Goal: Task Accomplishment & Management: Manage account settings

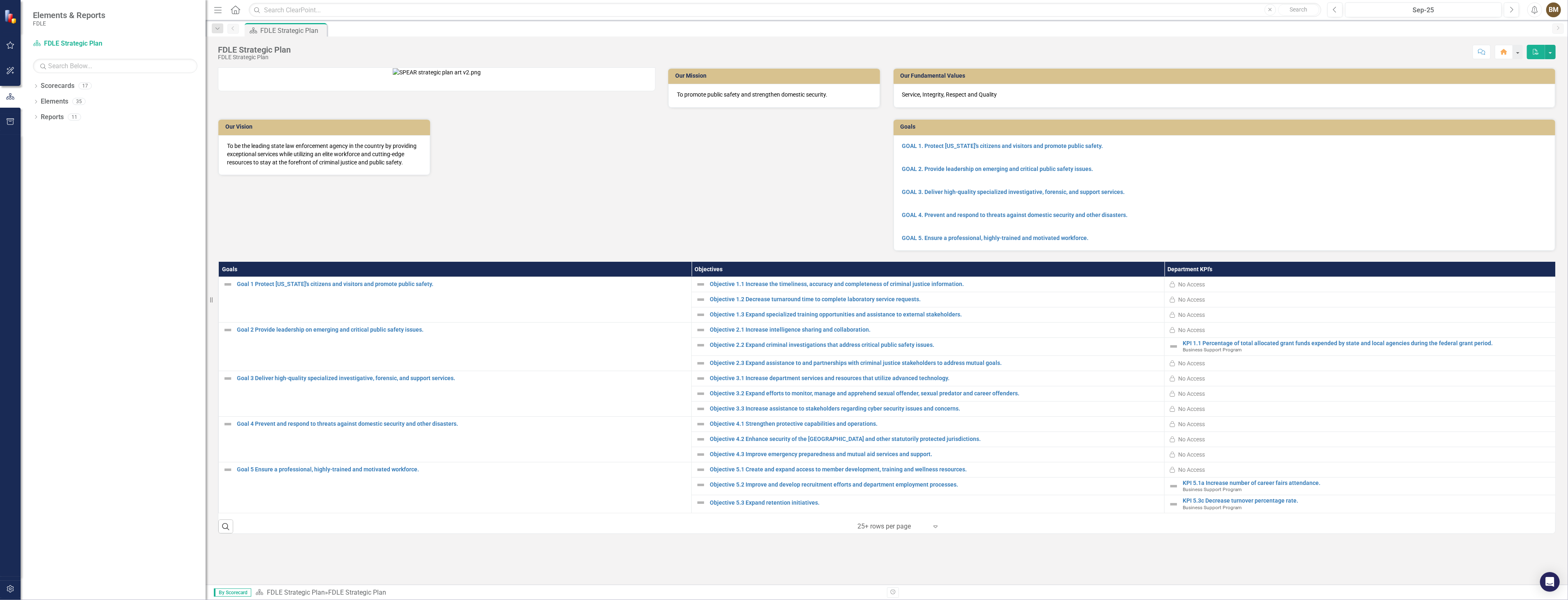
drag, startPoint x: 124, startPoint y: 102, endPoint x: 206, endPoint y: 110, distance: 82.4
click at [206, 110] on div "Resize" at bounding box center [209, 300] width 7 height 600
click at [36, 86] on icon at bounding box center [35, 86] width 2 height 4
click at [37, 133] on icon "Dropdown" at bounding box center [40, 132] width 6 height 5
click at [49, 150] on icon "Dropdown" at bounding box center [48, 148] width 6 height 5
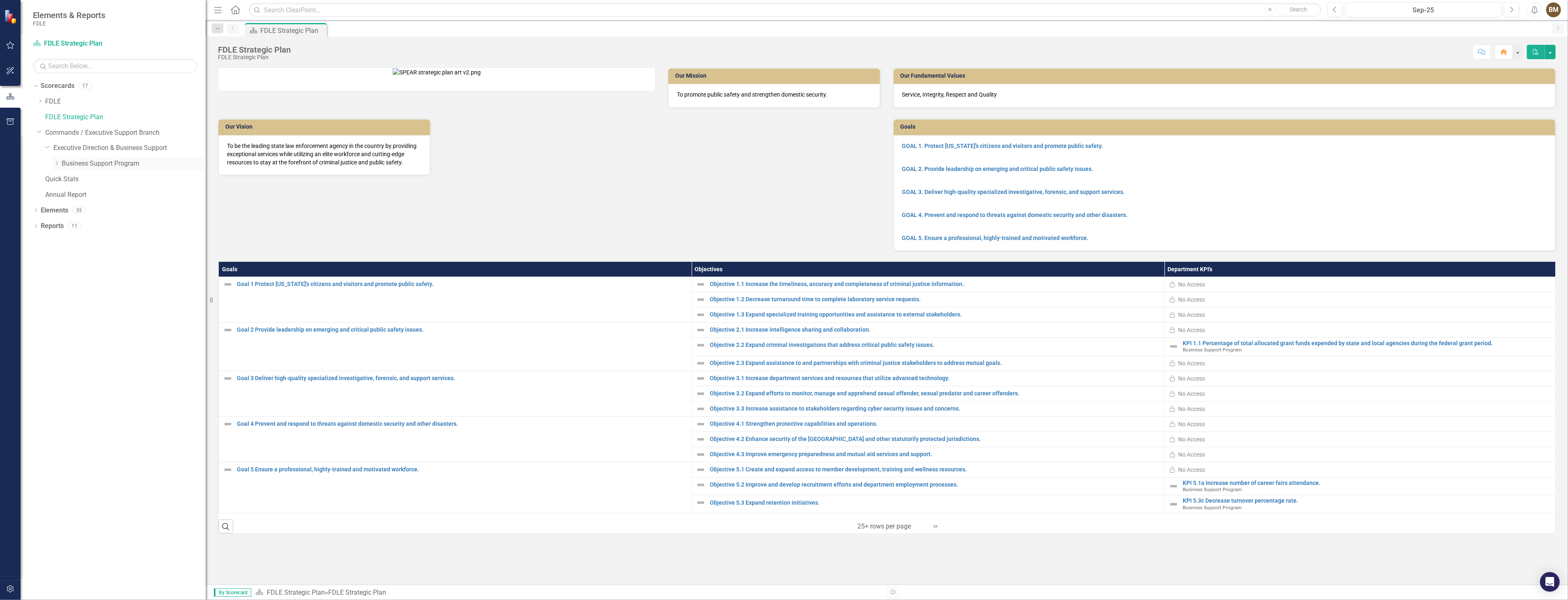
click at [81, 162] on link "Business Support Program" at bounding box center [133, 164] width 144 height 10
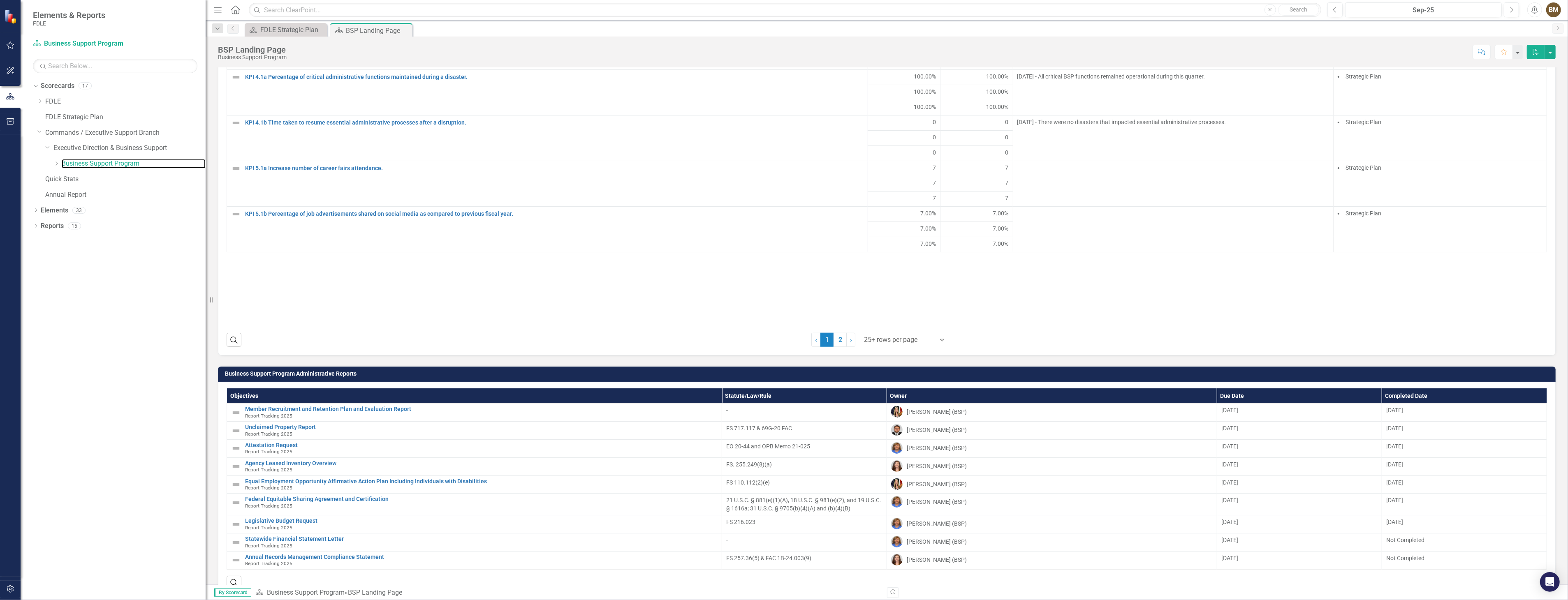
scroll to position [1005, 0]
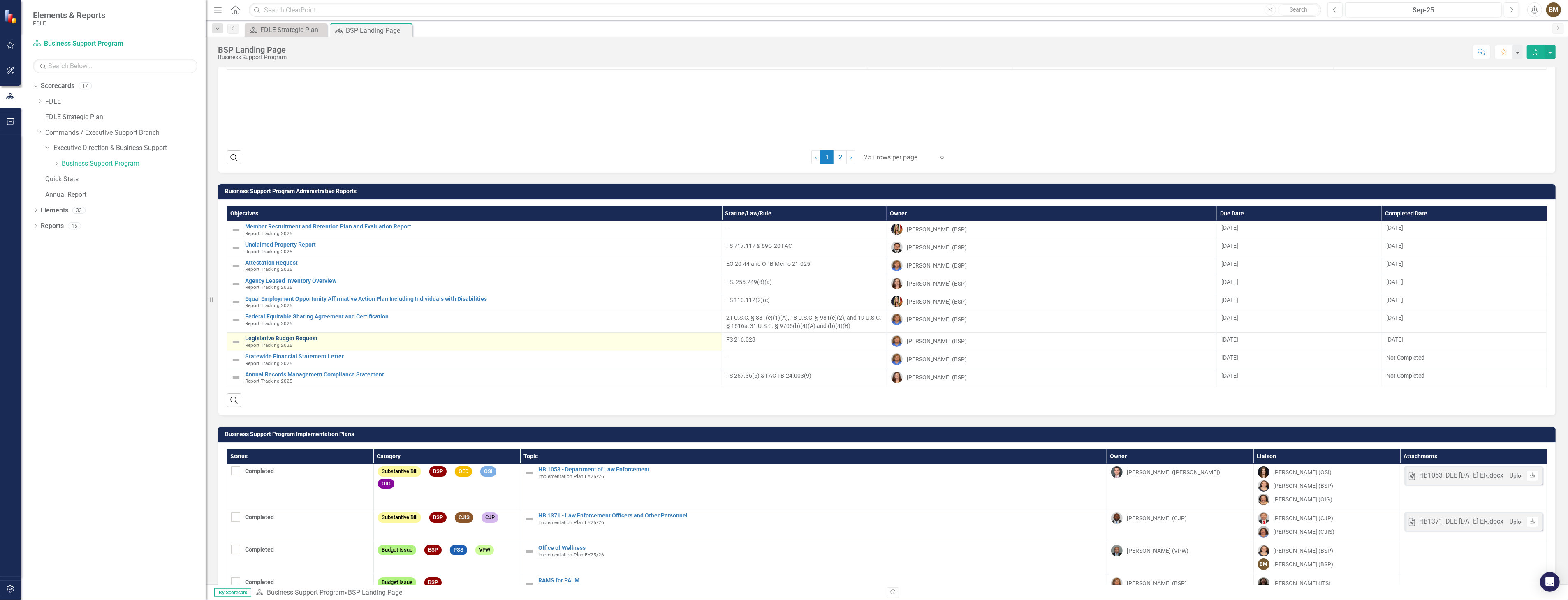
click at [287, 338] on link "Legislative Budget Request" at bounding box center [481, 338] width 472 height 6
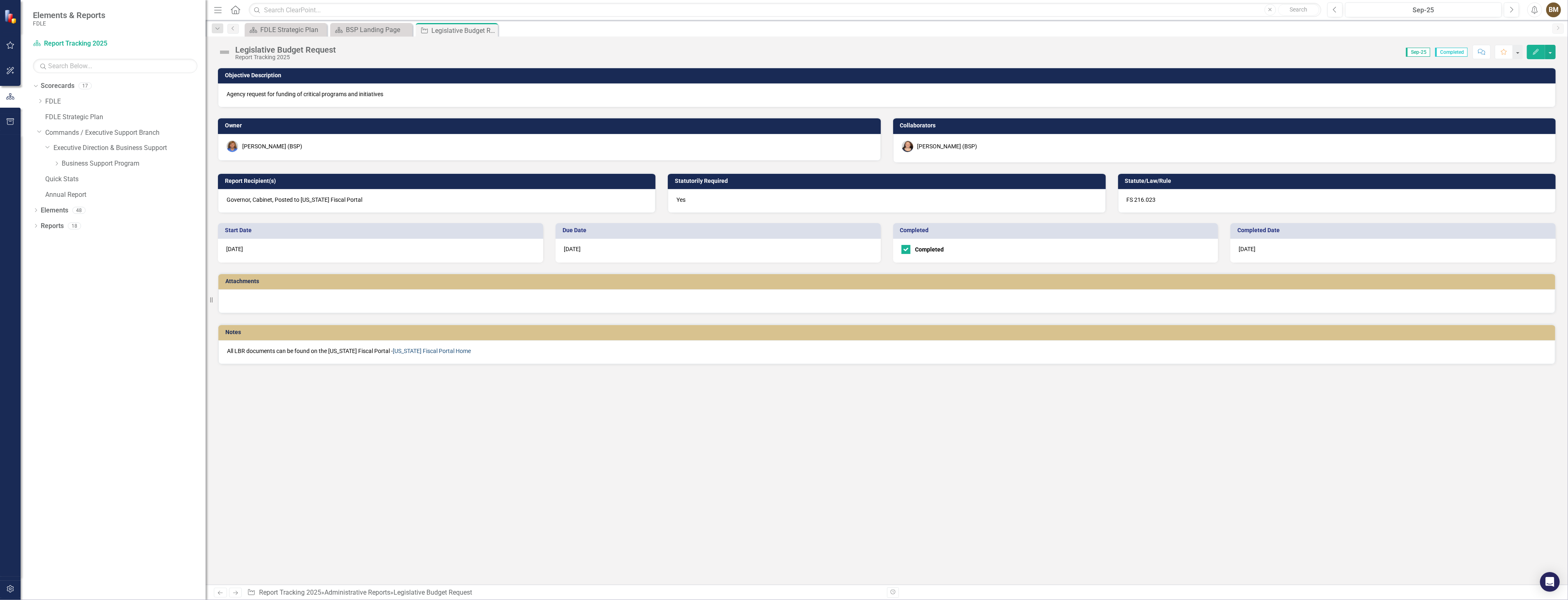
click at [429, 348] on link "Florida Fiscal Portal Home" at bounding box center [432, 351] width 78 height 7
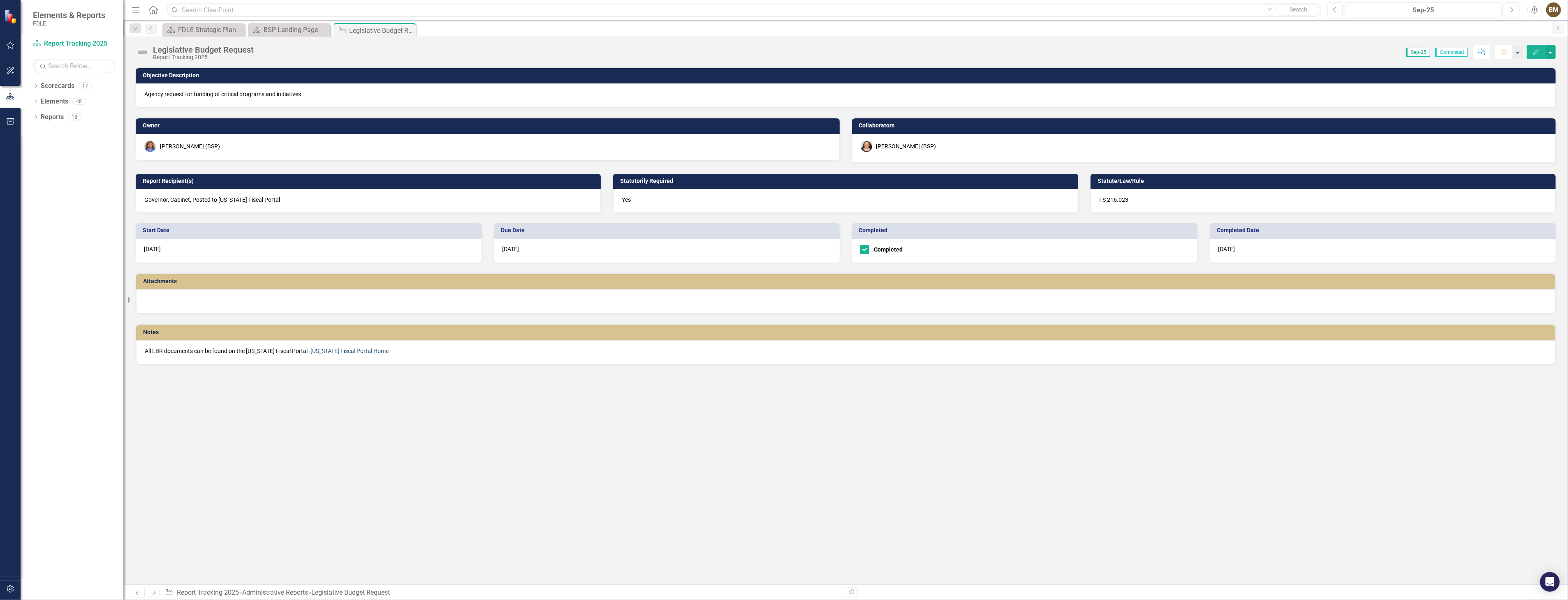
click at [341, 350] on link "Florida Fiscal Portal Home" at bounding box center [349, 351] width 78 height 7
click at [455, 420] on div "Objective Description Agency request for funding of critical programs and initi…" at bounding box center [845, 326] width 1444 height 518
click at [284, 29] on div "BSP Landing Page" at bounding box center [290, 30] width 54 height 10
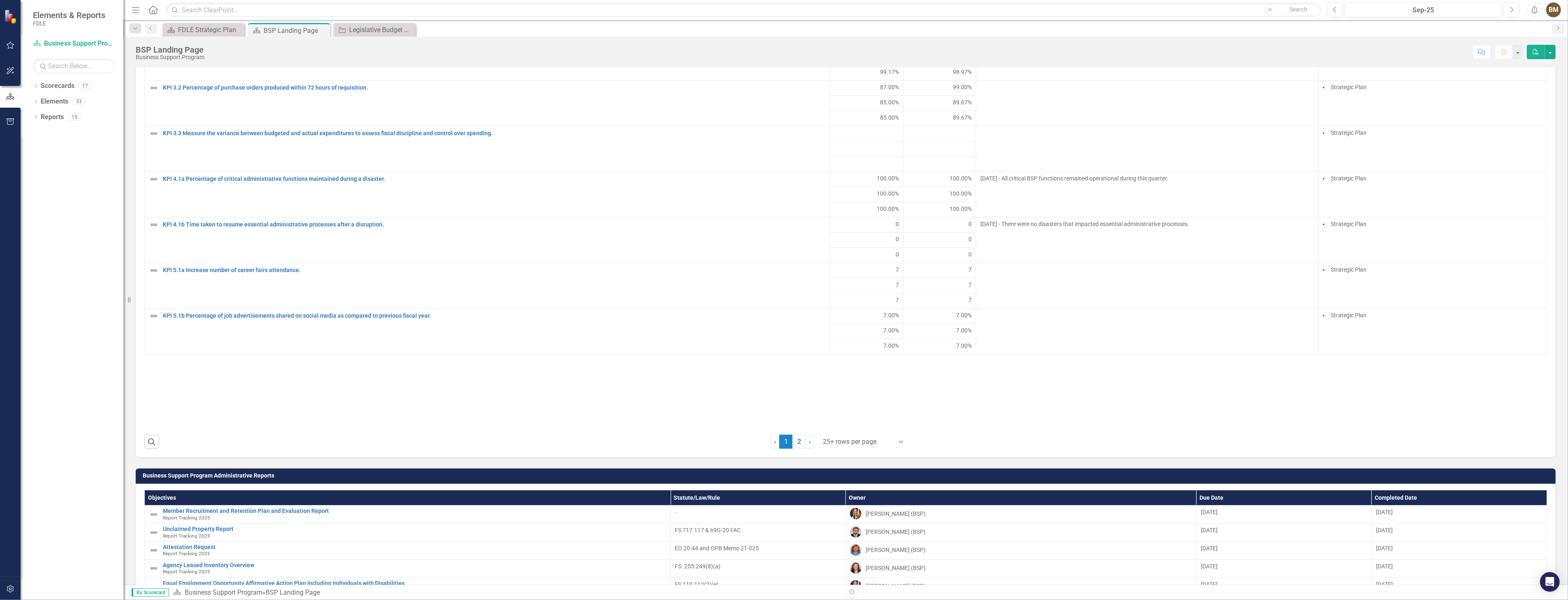
scroll to position [776, 0]
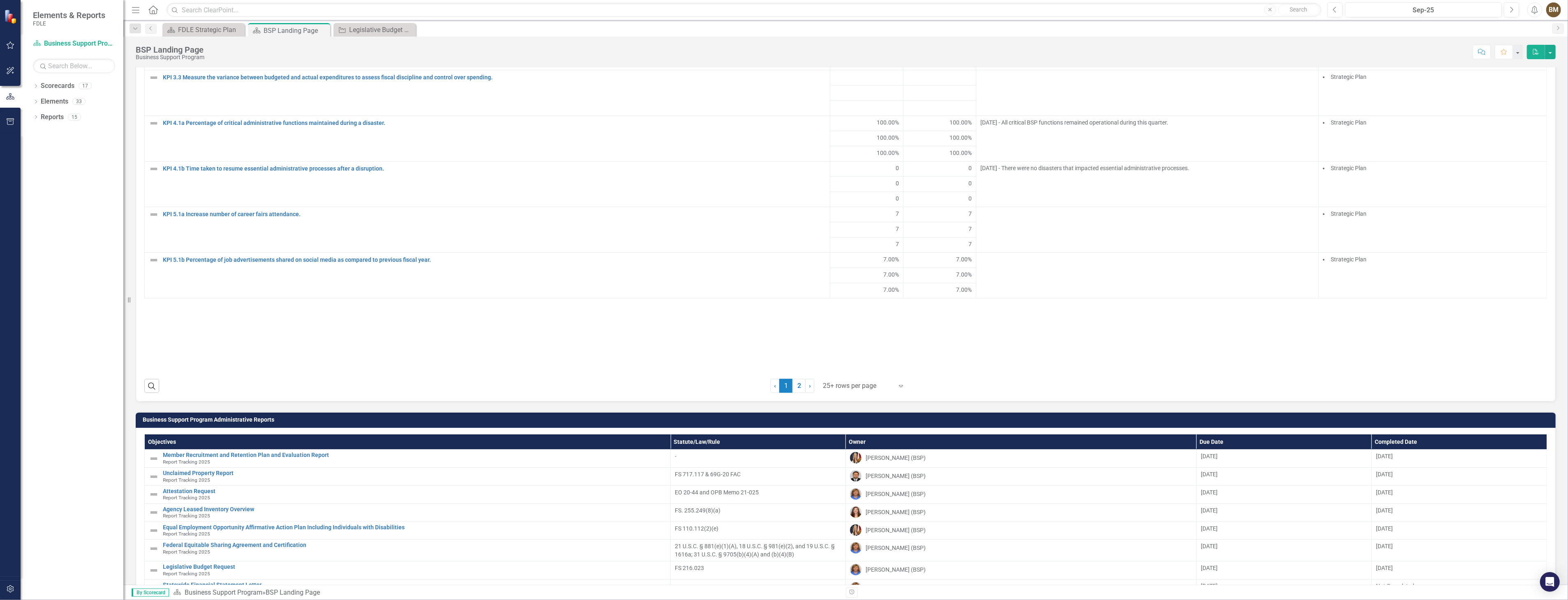
click at [897, 383] on icon "Expand" at bounding box center [901, 386] width 9 height 7
click at [836, 368] on div "Display All Rows" at bounding box center [863, 371] width 77 height 10
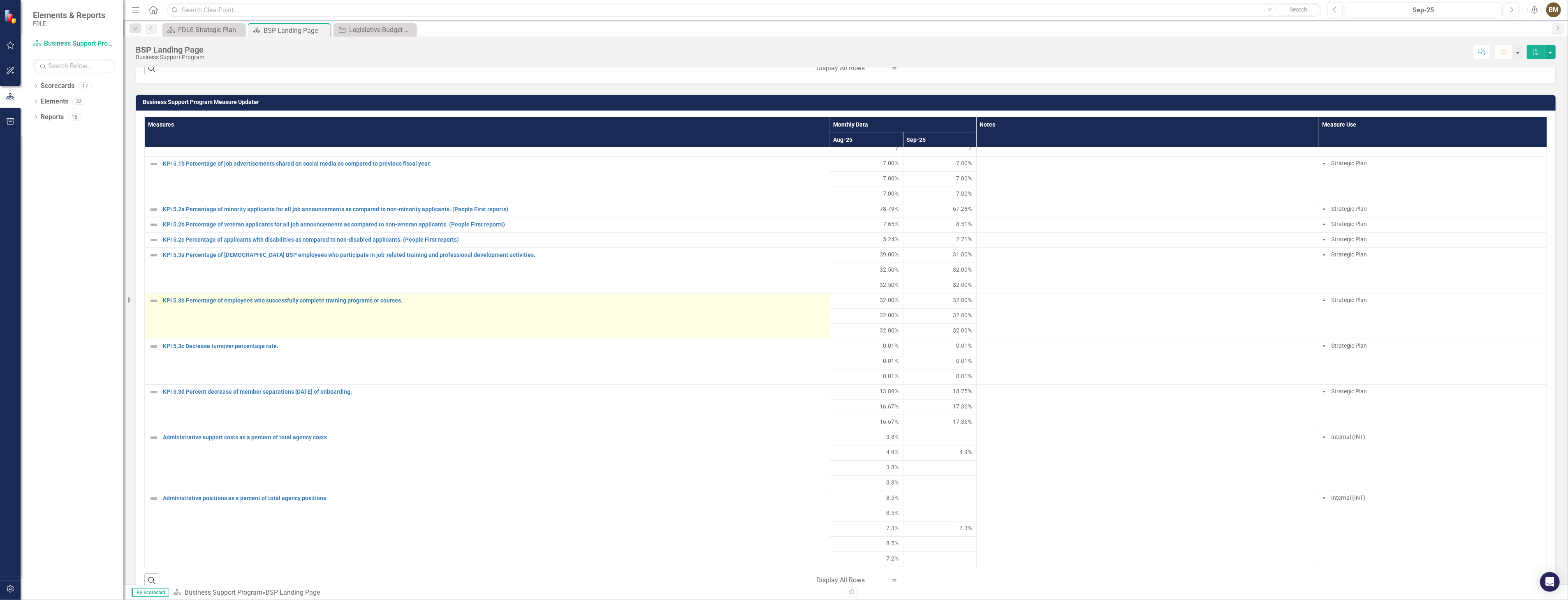
scroll to position [548, 0]
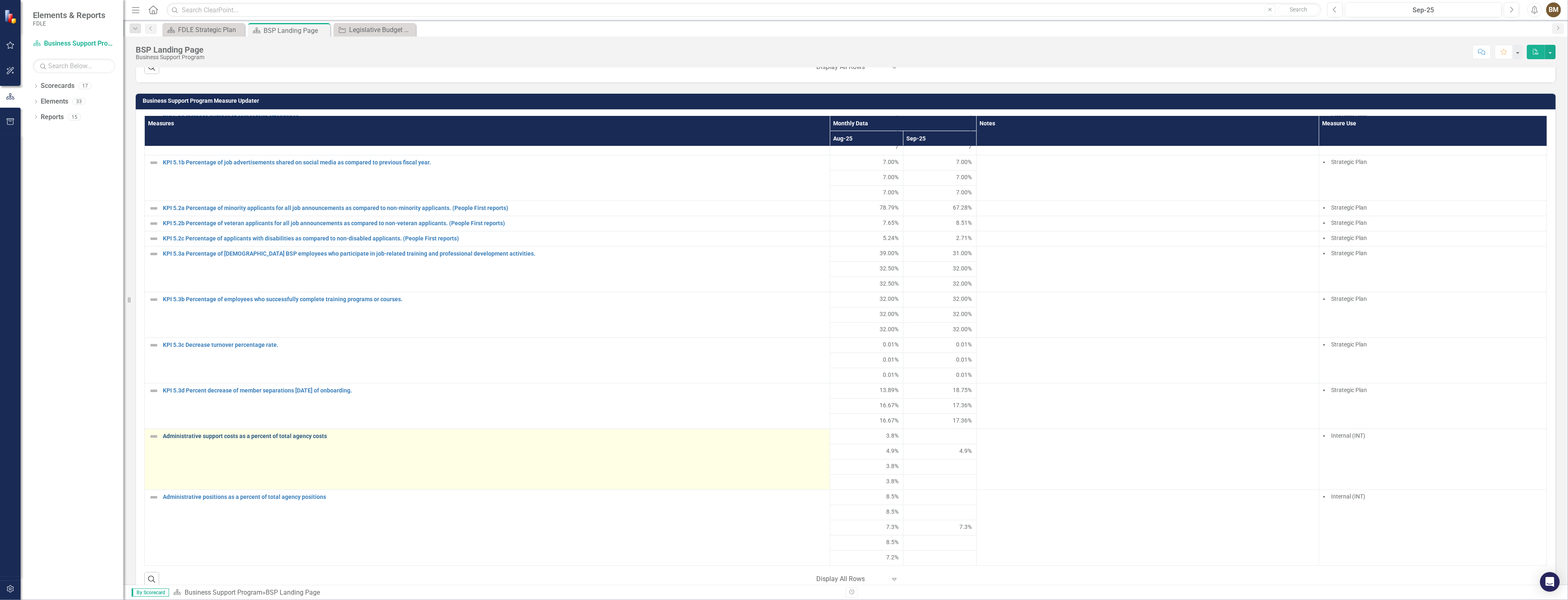
click at [220, 434] on link "Administrative support costs as a percent of total agency costs" at bounding box center [494, 436] width 663 height 6
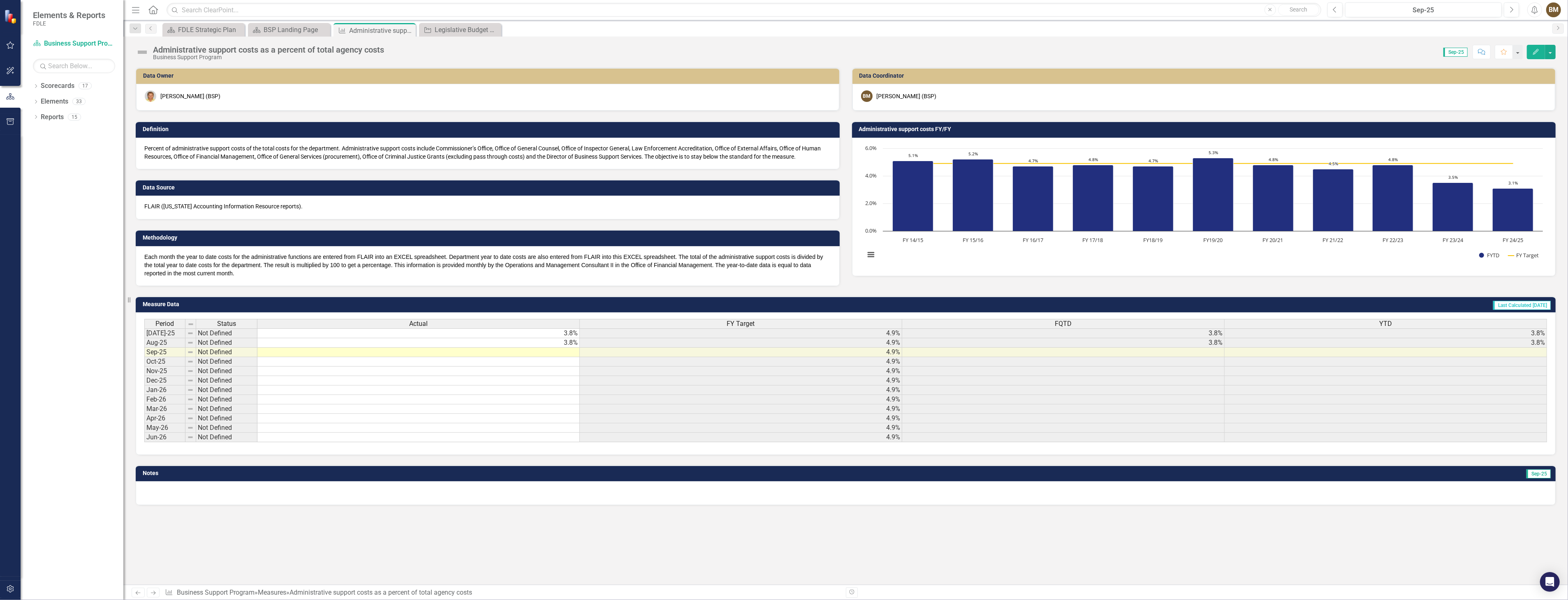
click at [544, 352] on td at bounding box center [419, 353] width 323 height 10
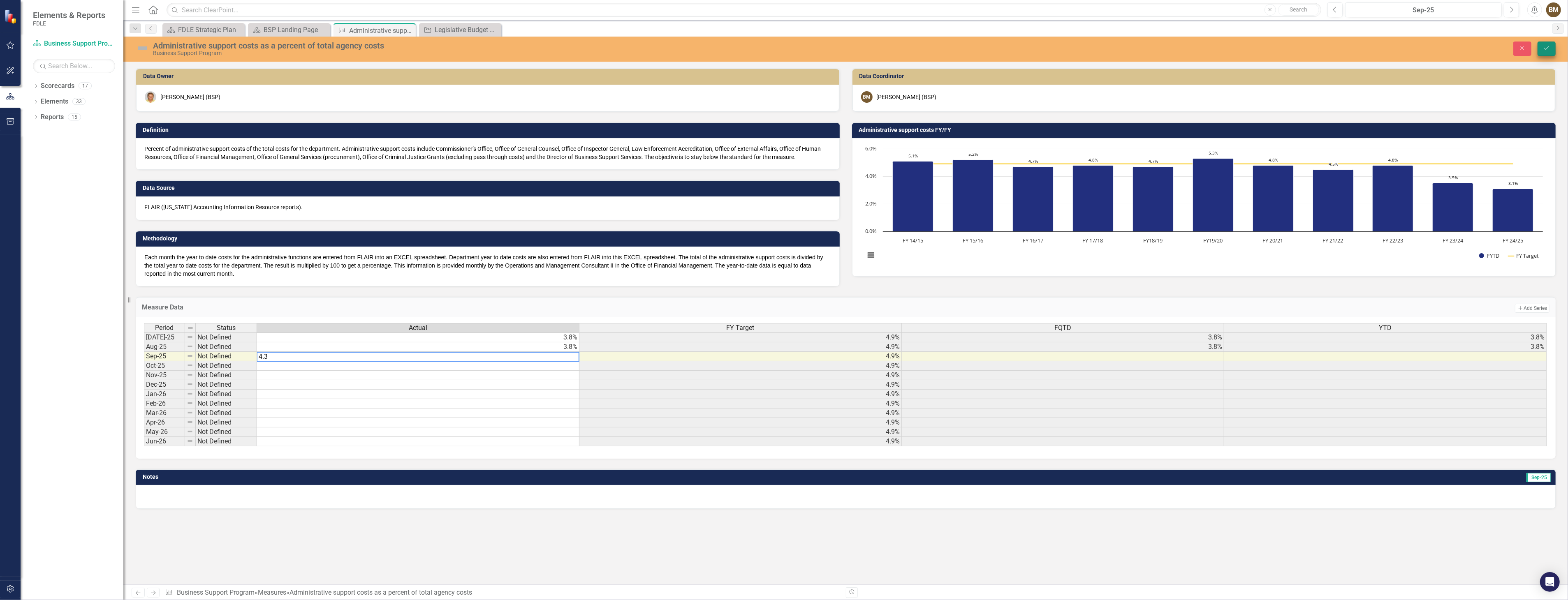
type textarea "4.3"
click at [1547, 47] on icon "Save" at bounding box center [1547, 47] width 7 height 5
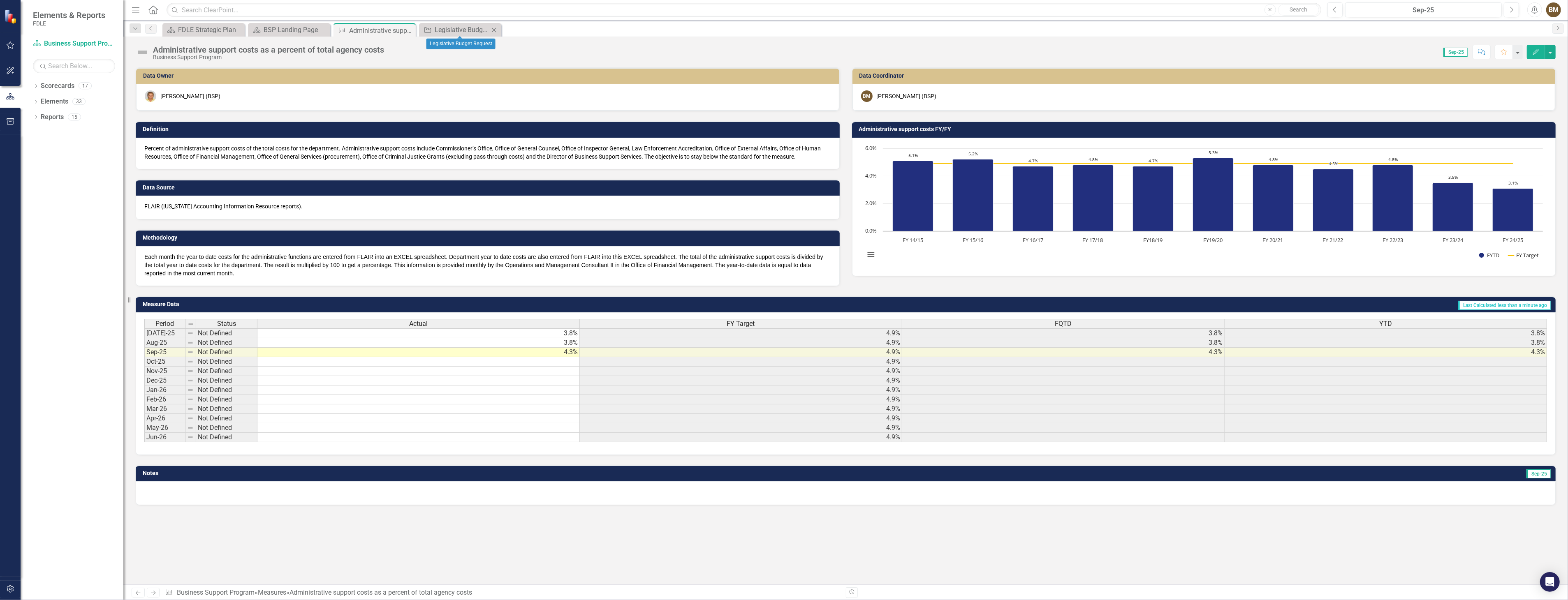
click at [494, 29] on icon "Close" at bounding box center [494, 30] width 9 height 7
click at [287, 32] on div "BSP Landing Page" at bounding box center [290, 30] width 54 height 10
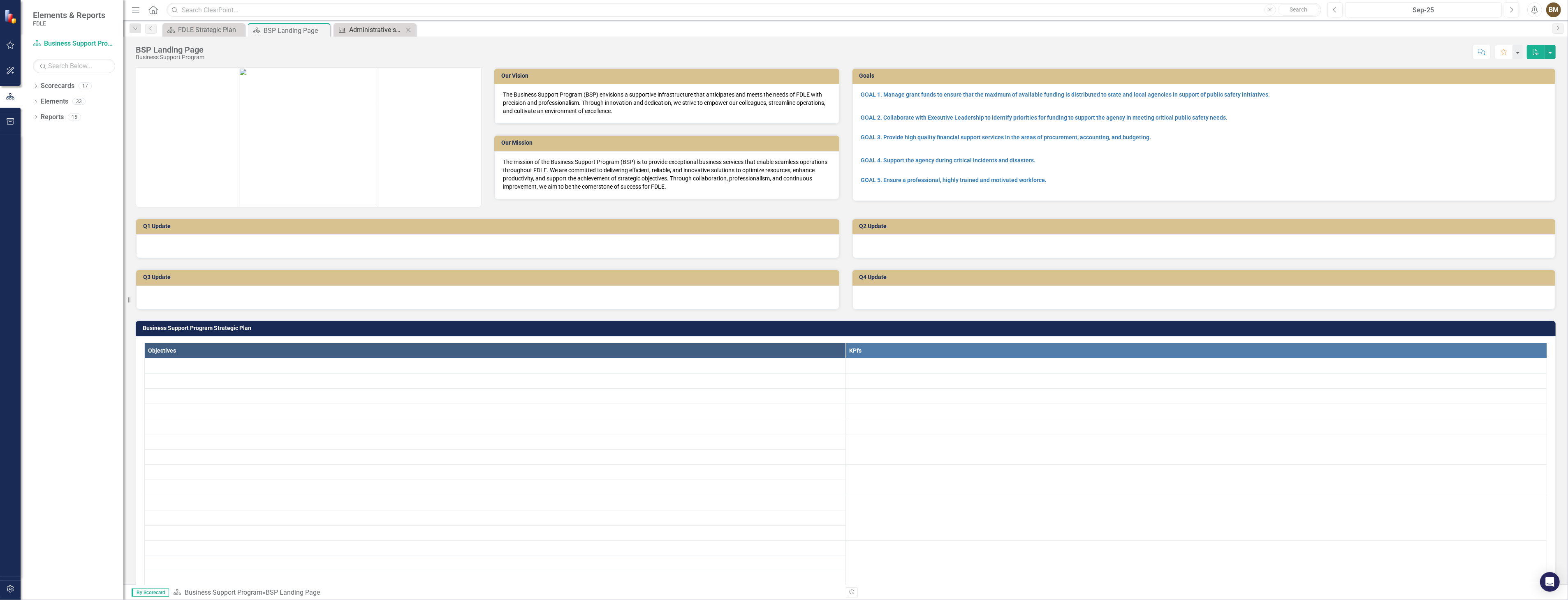
click at [359, 30] on div "Administrative support costs as a percent of total agency costs" at bounding box center [376, 30] width 54 height 10
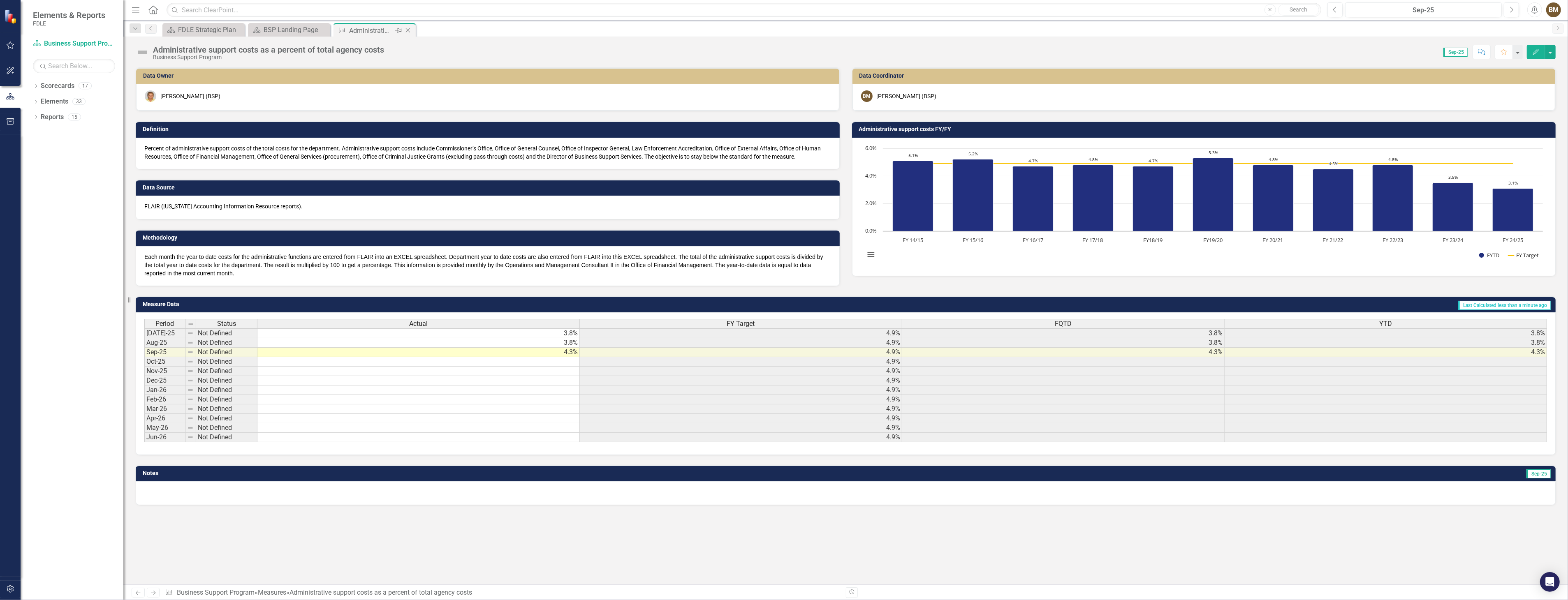
click at [409, 30] on icon "Close" at bounding box center [408, 30] width 9 height 7
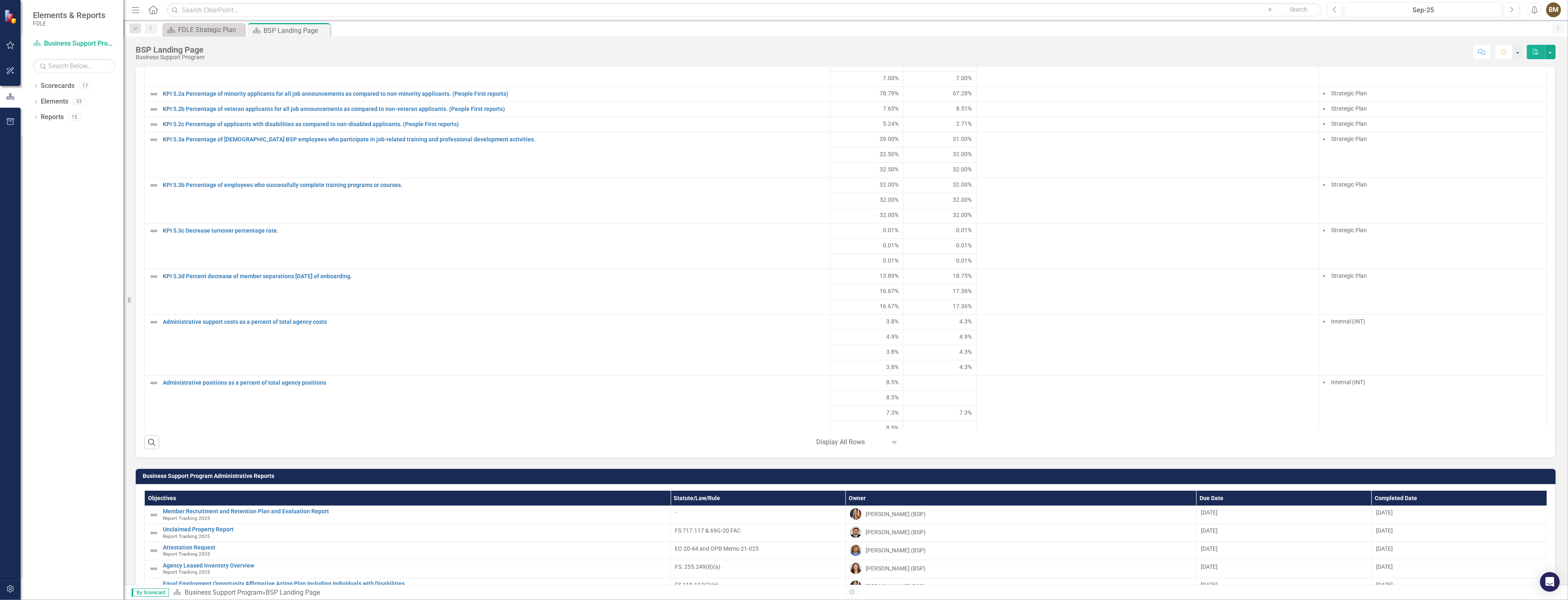
scroll to position [333, 0]
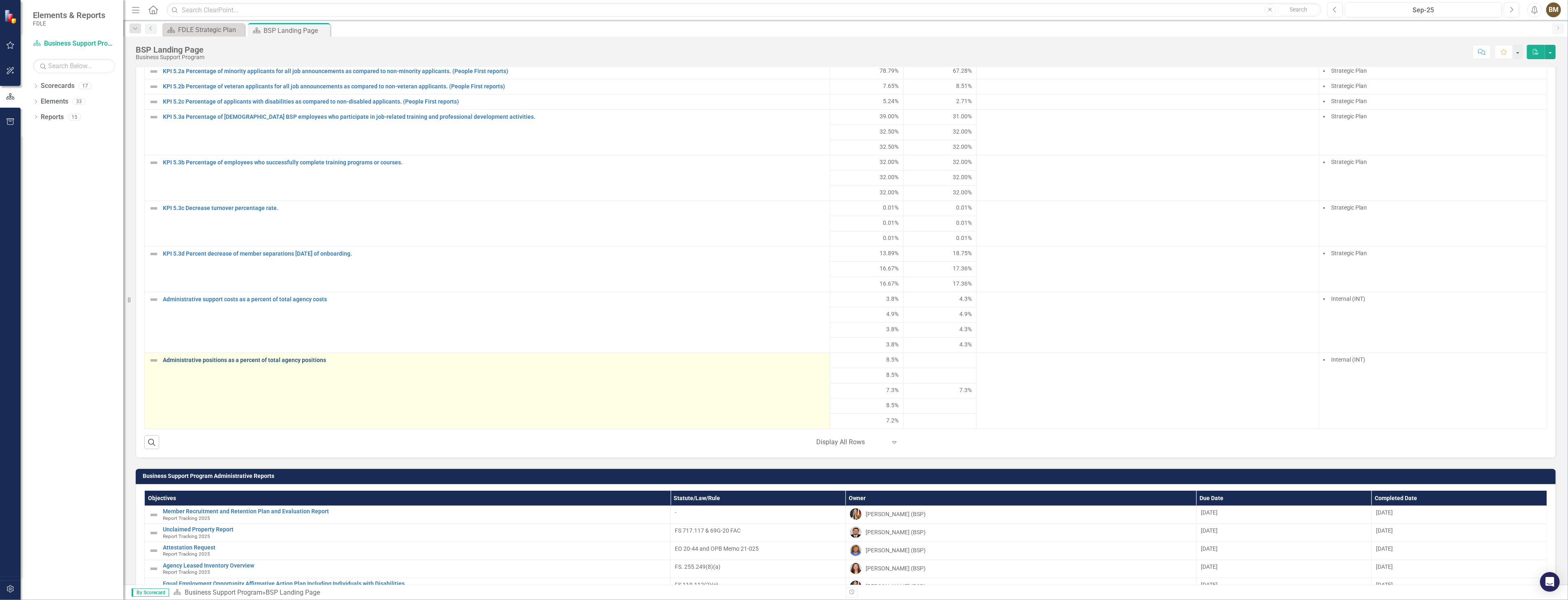
click at [297, 361] on link "Administrative positions as a percent of total agency positions" at bounding box center [494, 360] width 663 height 6
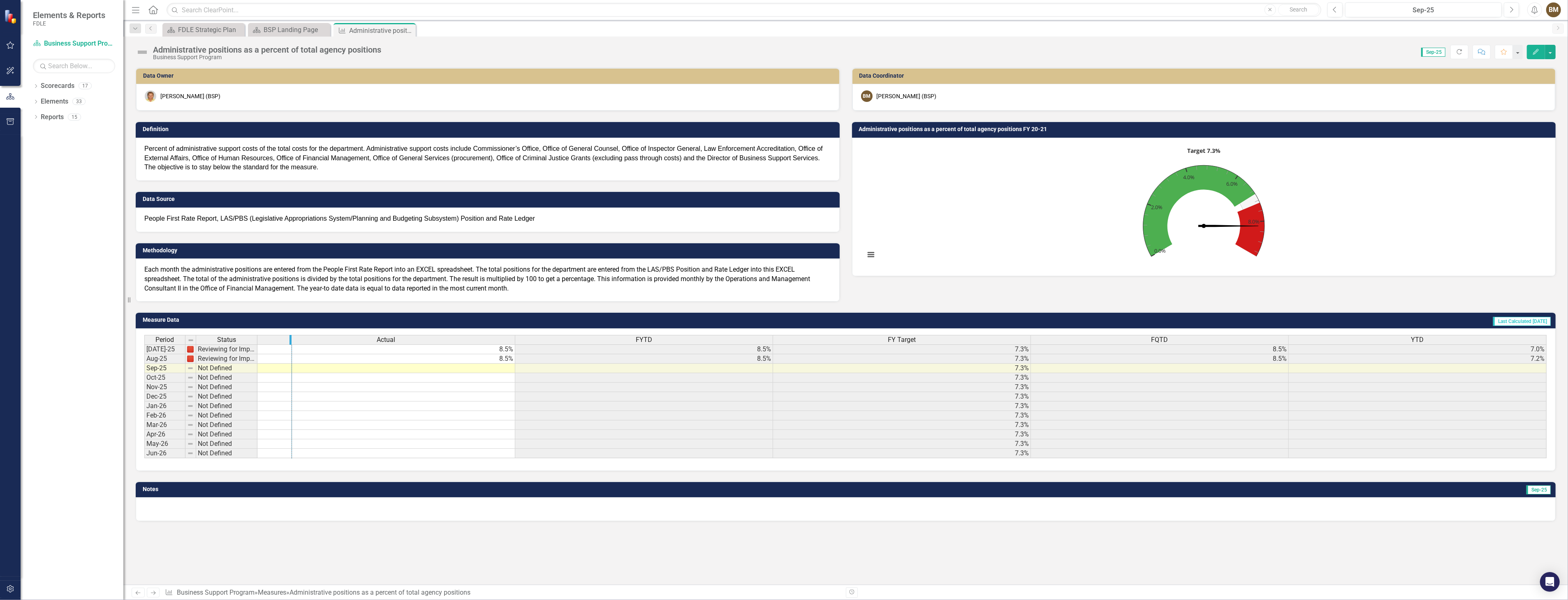
drag, startPoint x: 256, startPoint y: 336, endPoint x: 290, endPoint y: 336, distance: 34.0
click at [189, 339] on img at bounding box center [191, 340] width 7 height 7
click at [234, 360] on td "Reviewing for Improvement" at bounding box center [243, 359] width 96 height 10
click at [485, 371] on td at bounding box center [418, 369] width 251 height 10
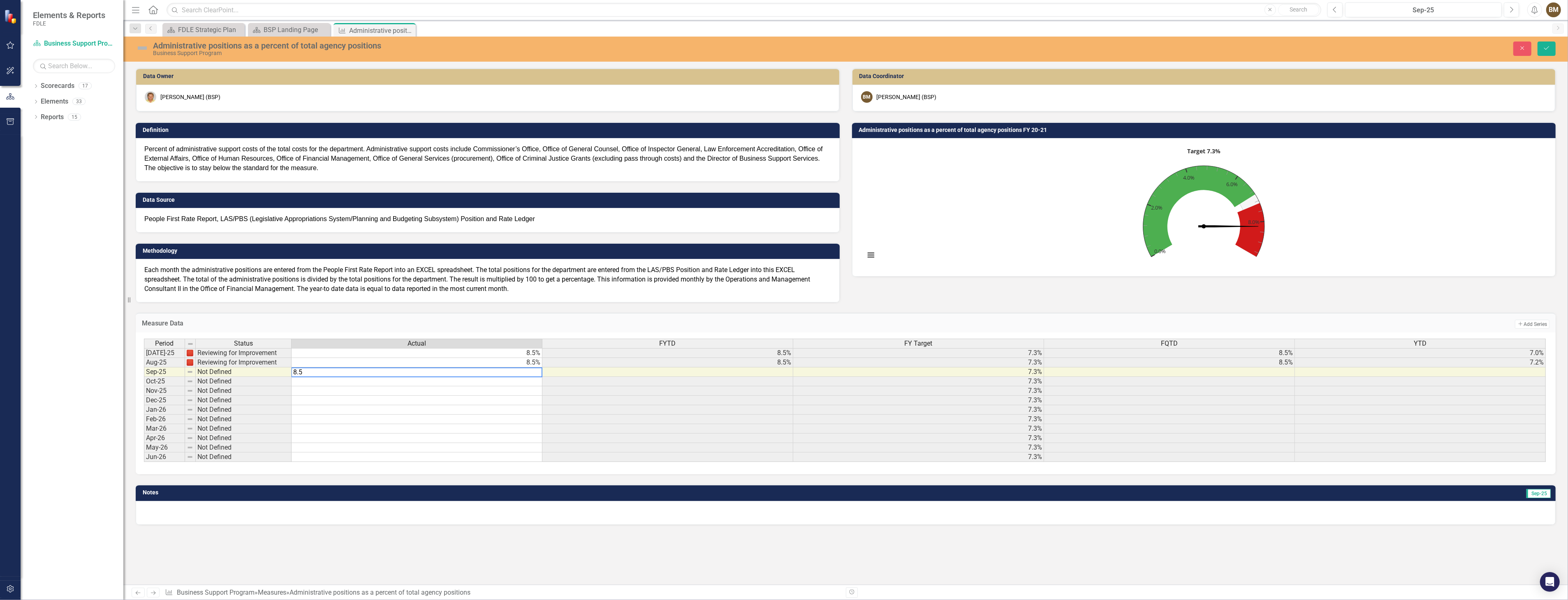
type textarea "8.5"
click at [692, 277] on span "Each month the administrative positions are entered from the People First Rate …" at bounding box center [477, 279] width 666 height 27
click at [1549, 46] on icon "Save" at bounding box center [1547, 47] width 7 height 5
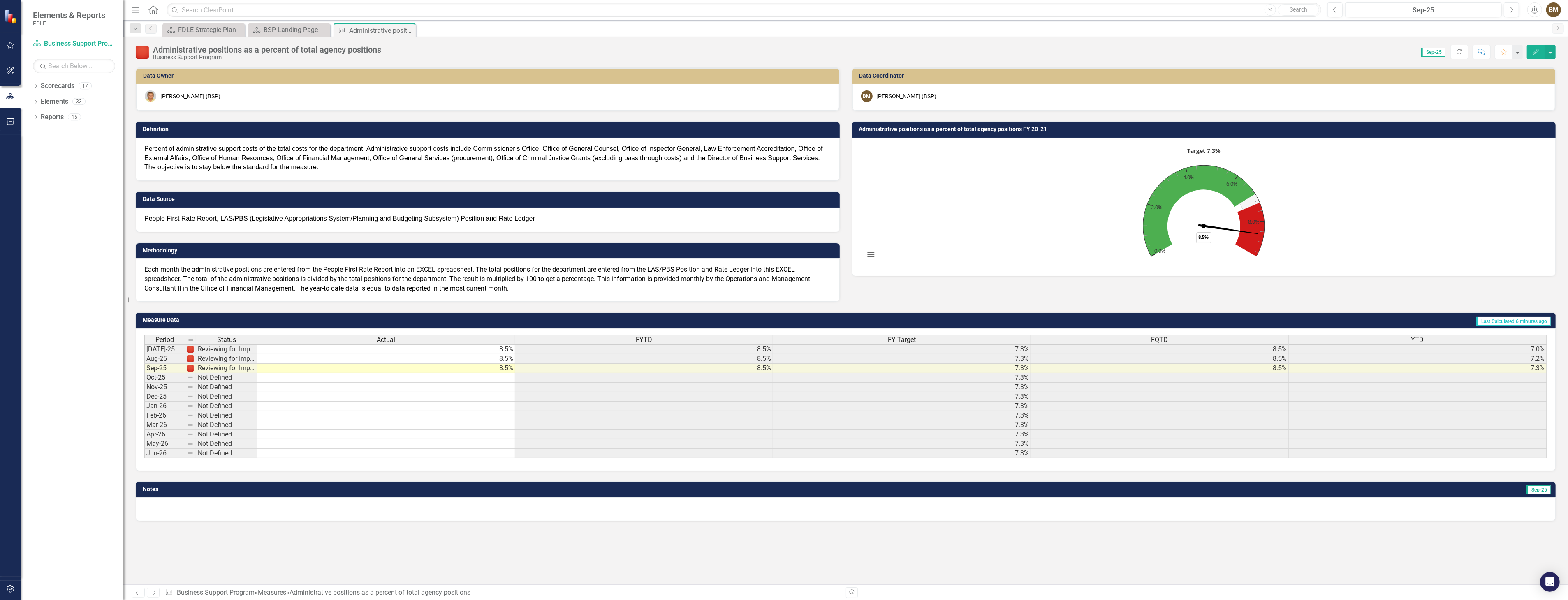
scroll to position [0, 5]
click at [968, 386] on td "7.3%" at bounding box center [902, 388] width 258 height 10
click at [289, 26] on div "BSP Landing Page" at bounding box center [290, 30] width 54 height 10
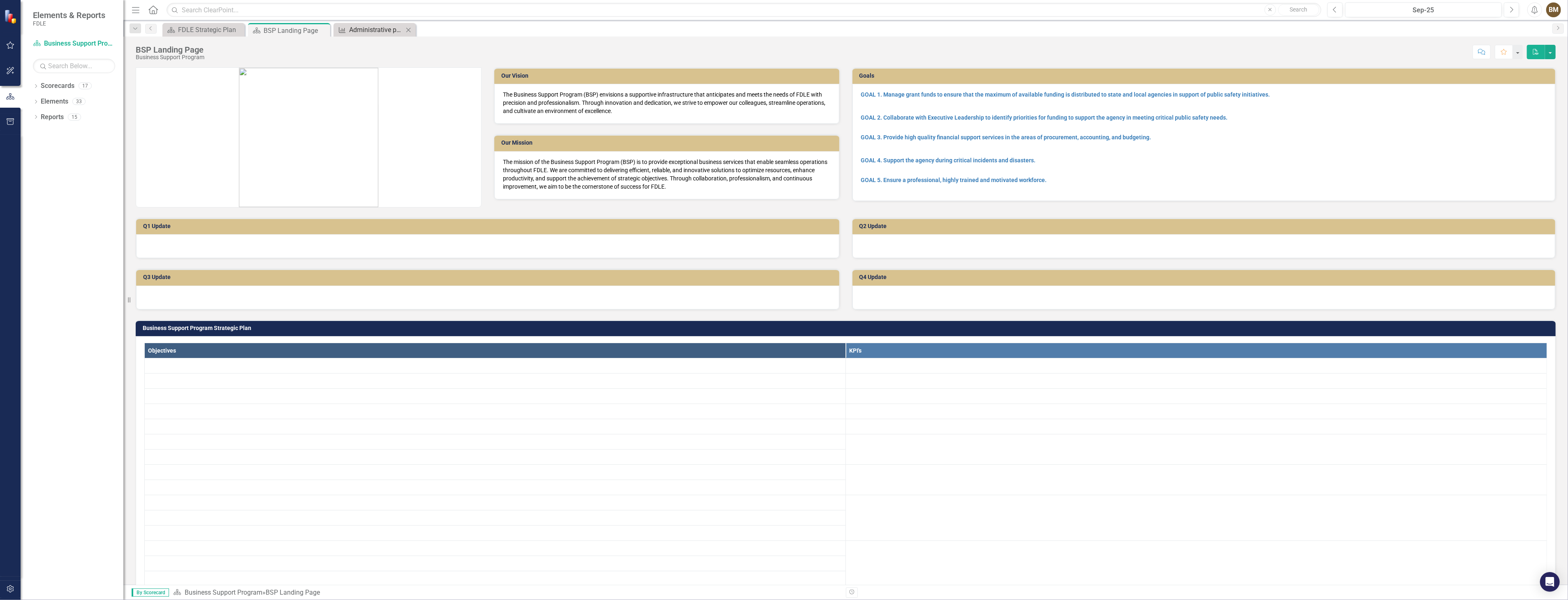
click at [360, 27] on div "Administrative positions as a percent of total agency positions" at bounding box center [376, 30] width 54 height 10
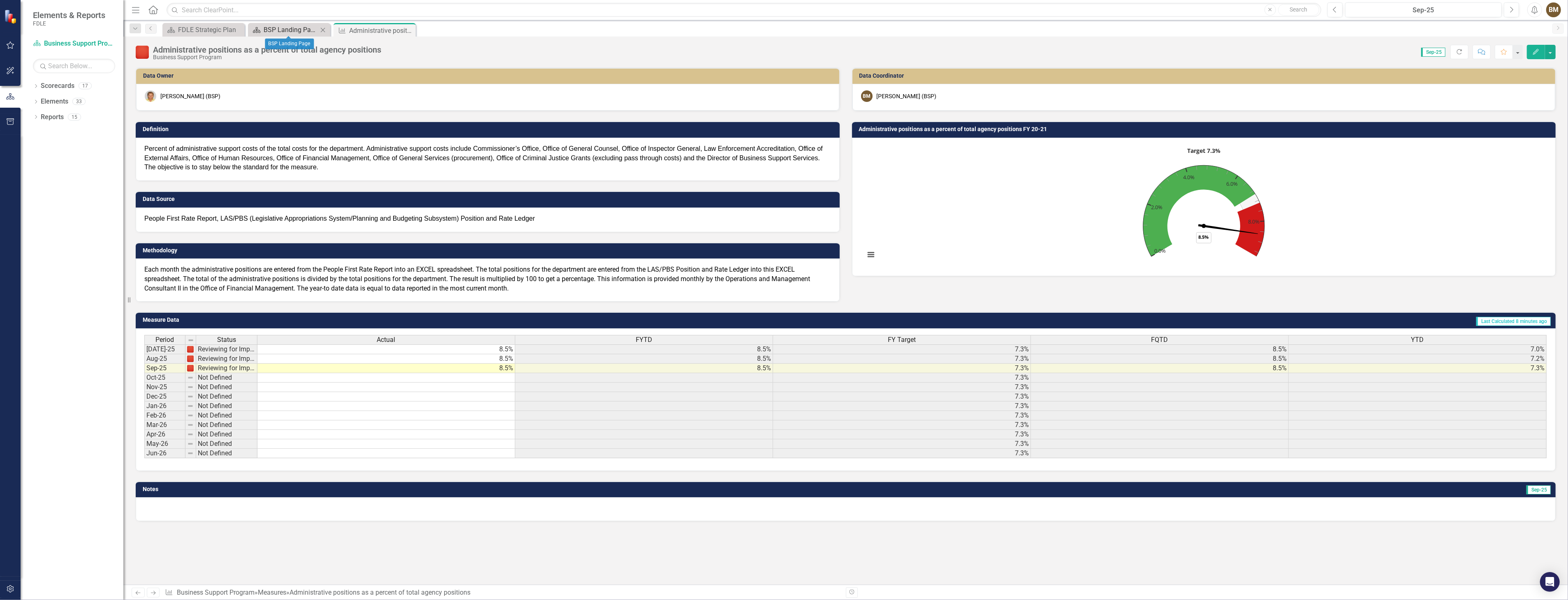
click at [287, 29] on div "BSP Landing Page" at bounding box center [290, 30] width 54 height 10
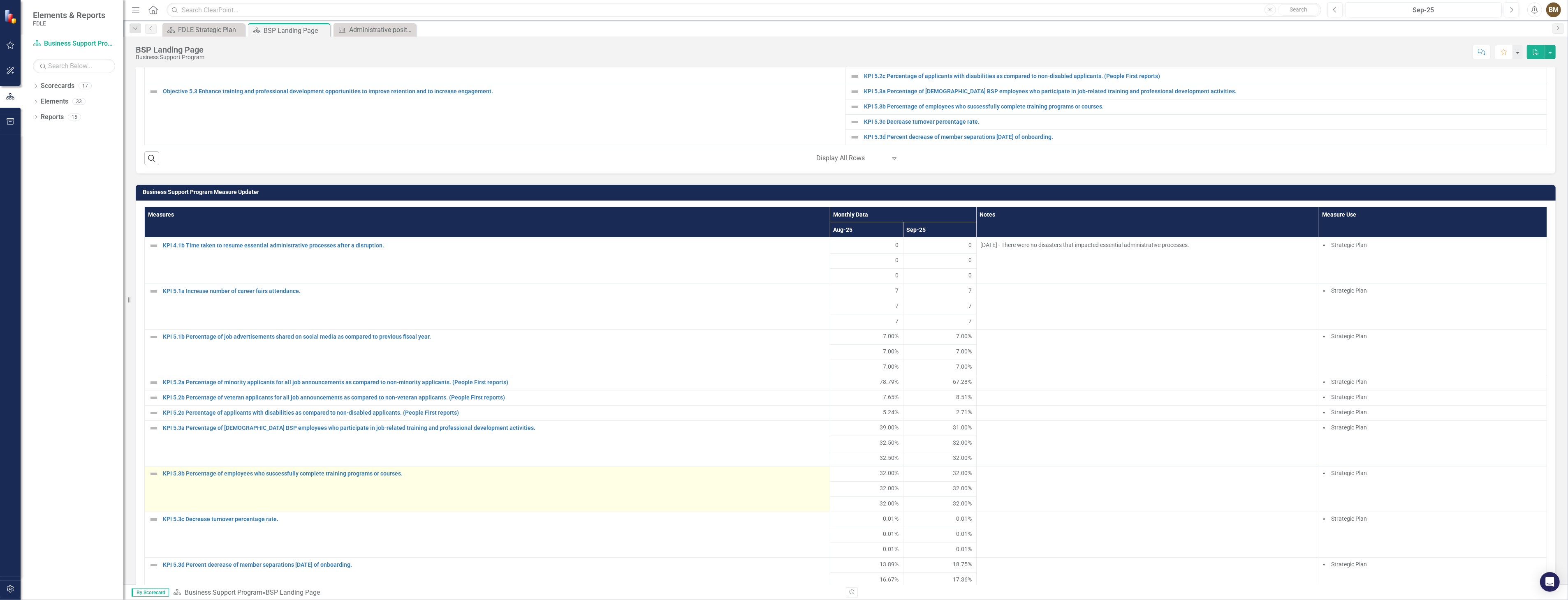
scroll to position [333, 0]
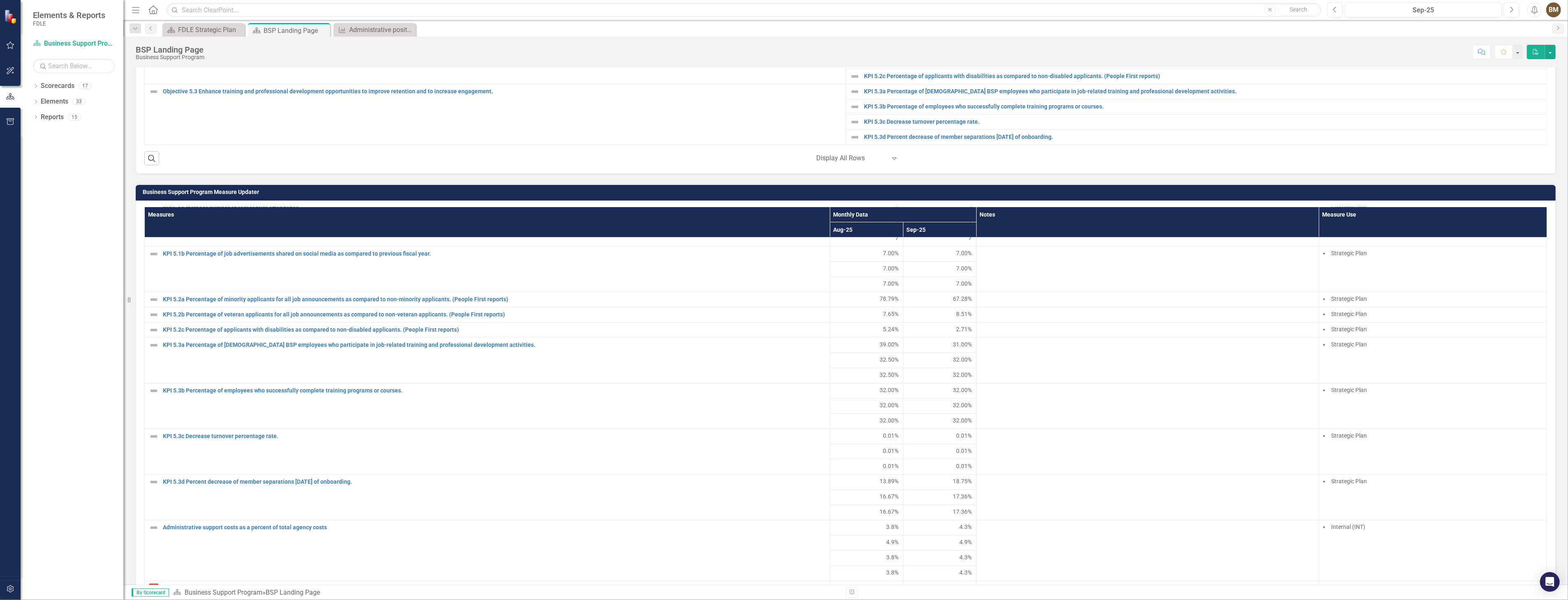
click at [591, 174] on div "Business Support Program Measure Updater Measures Monthly Data Notes Measure Us…" at bounding box center [845, 430] width 1432 height 512
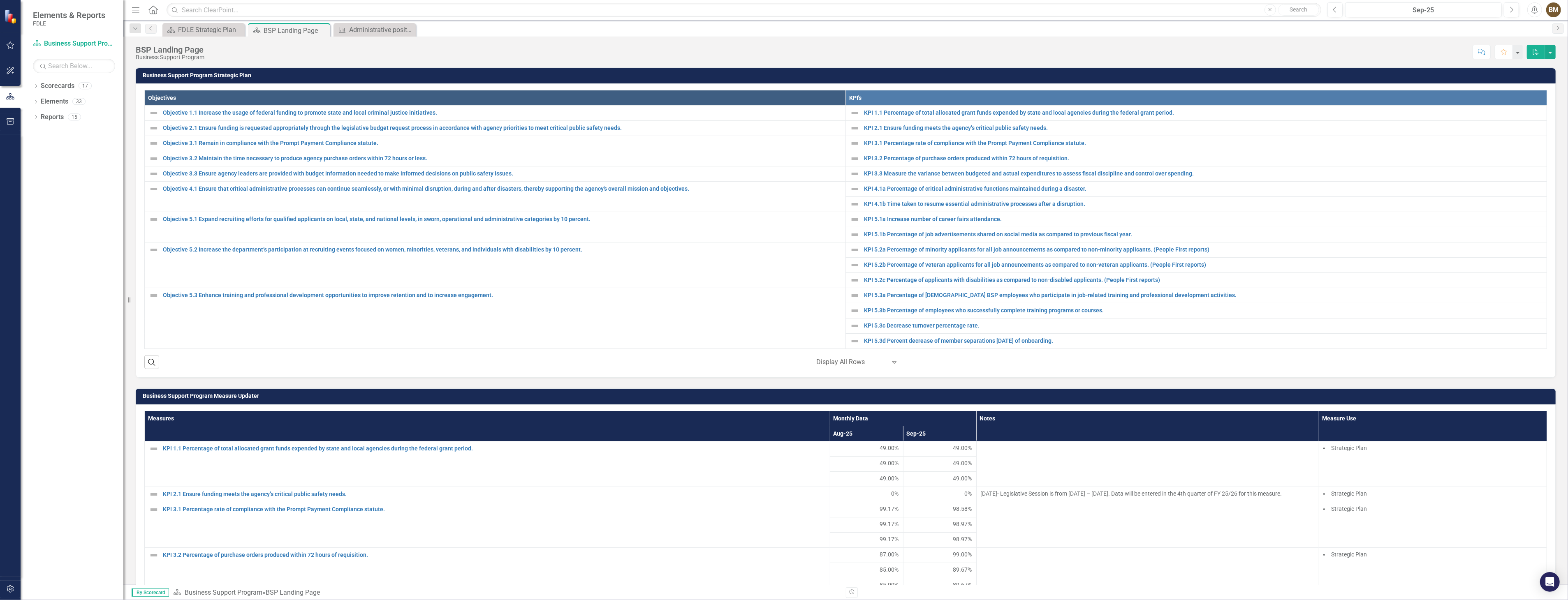
scroll to position [137, 0]
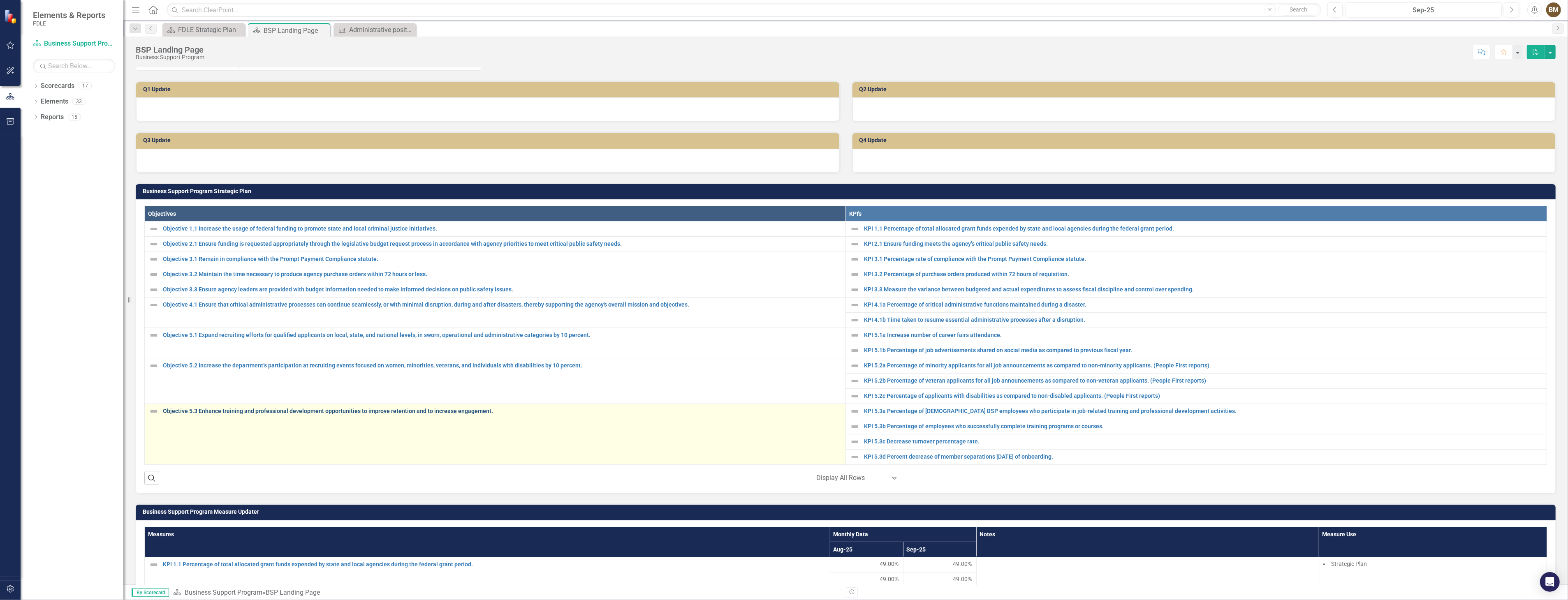
click at [285, 410] on link "Objective 5.3 Enhance training and professional development opportunities to im…" at bounding box center [502, 411] width 679 height 6
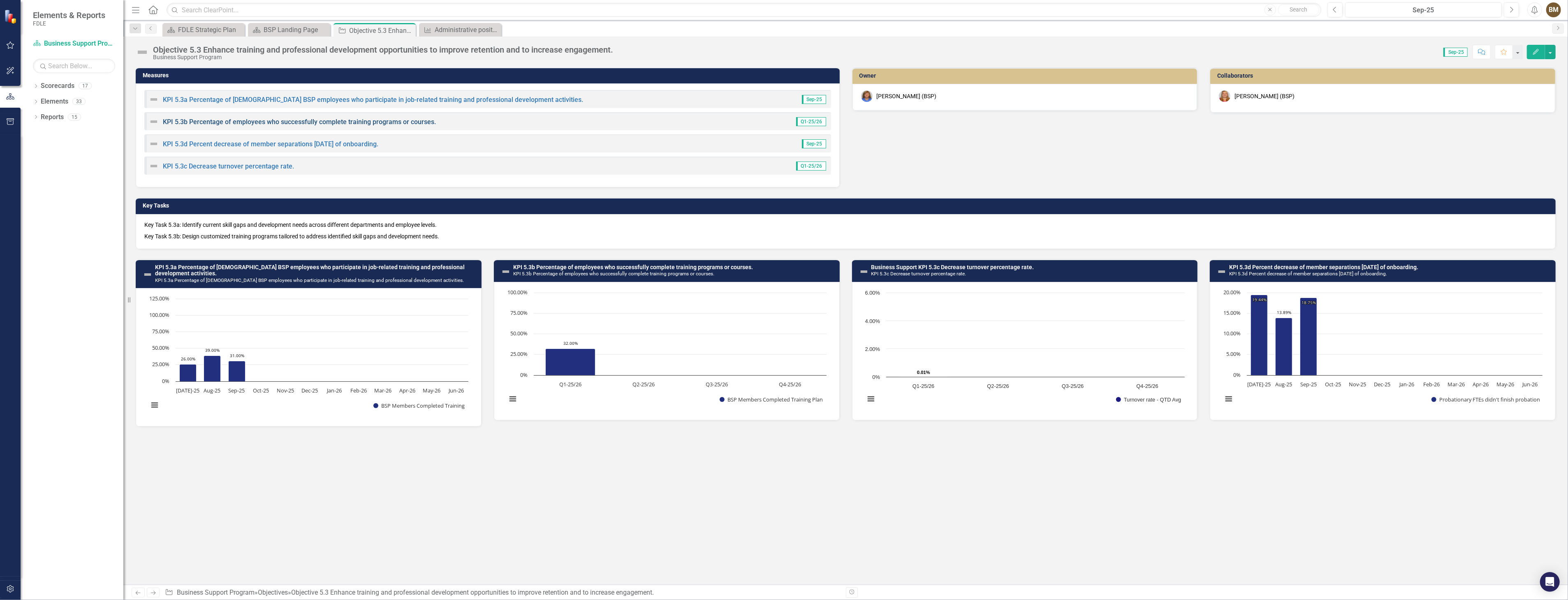
click at [342, 120] on link "KPI 5.3b Percentage of employees who successfully complete training programs or…" at bounding box center [299, 122] width 273 height 8
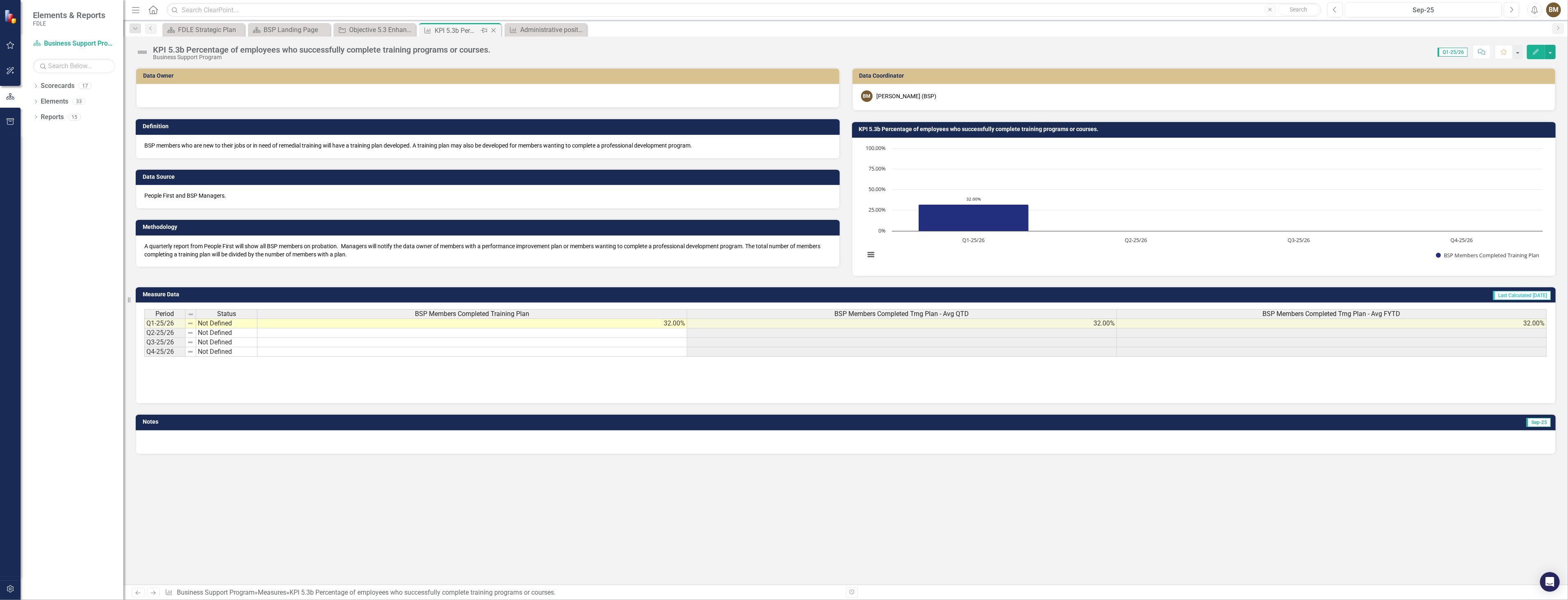
click at [445, 30] on div "KPI 5.3b Percentage of employees who successfully complete training programs or…" at bounding box center [457, 30] width 44 height 10
click at [388, 25] on div "Objective 5.3 Enhance training and professional development opportunities to im…" at bounding box center [376, 30] width 54 height 10
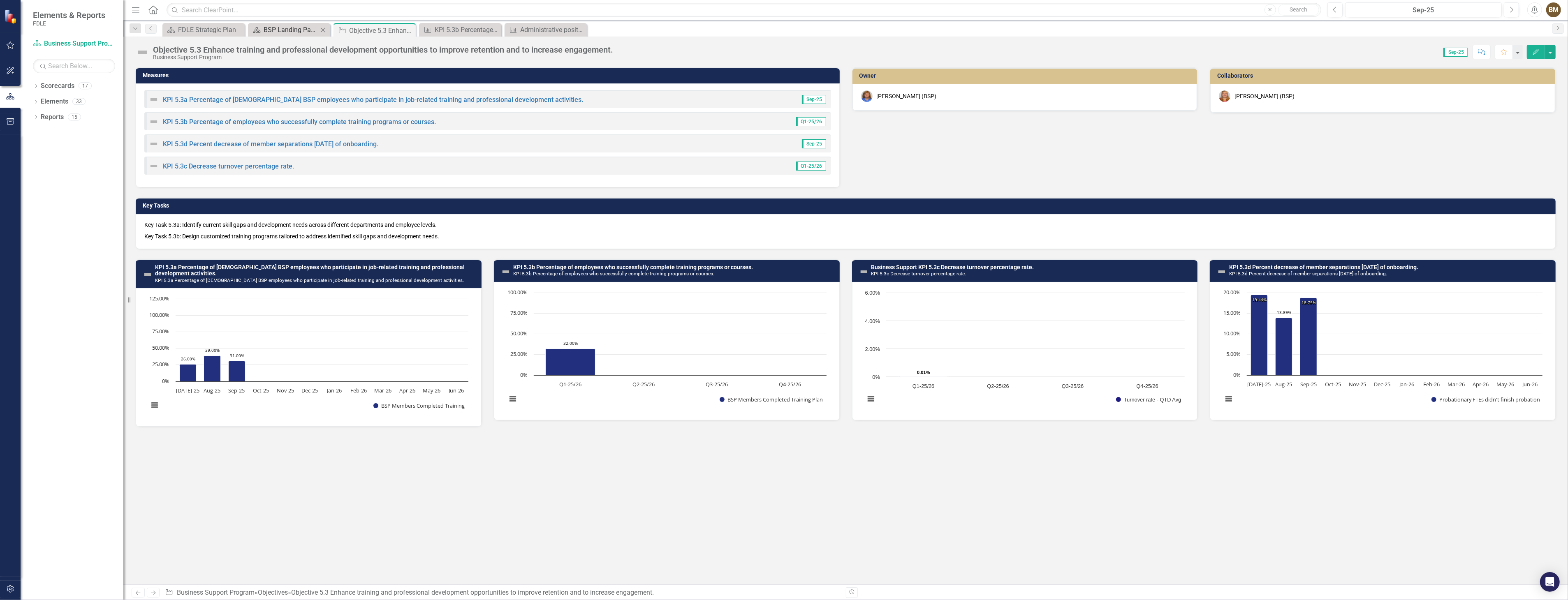
click at [303, 28] on div "BSP Landing Page" at bounding box center [290, 30] width 54 height 10
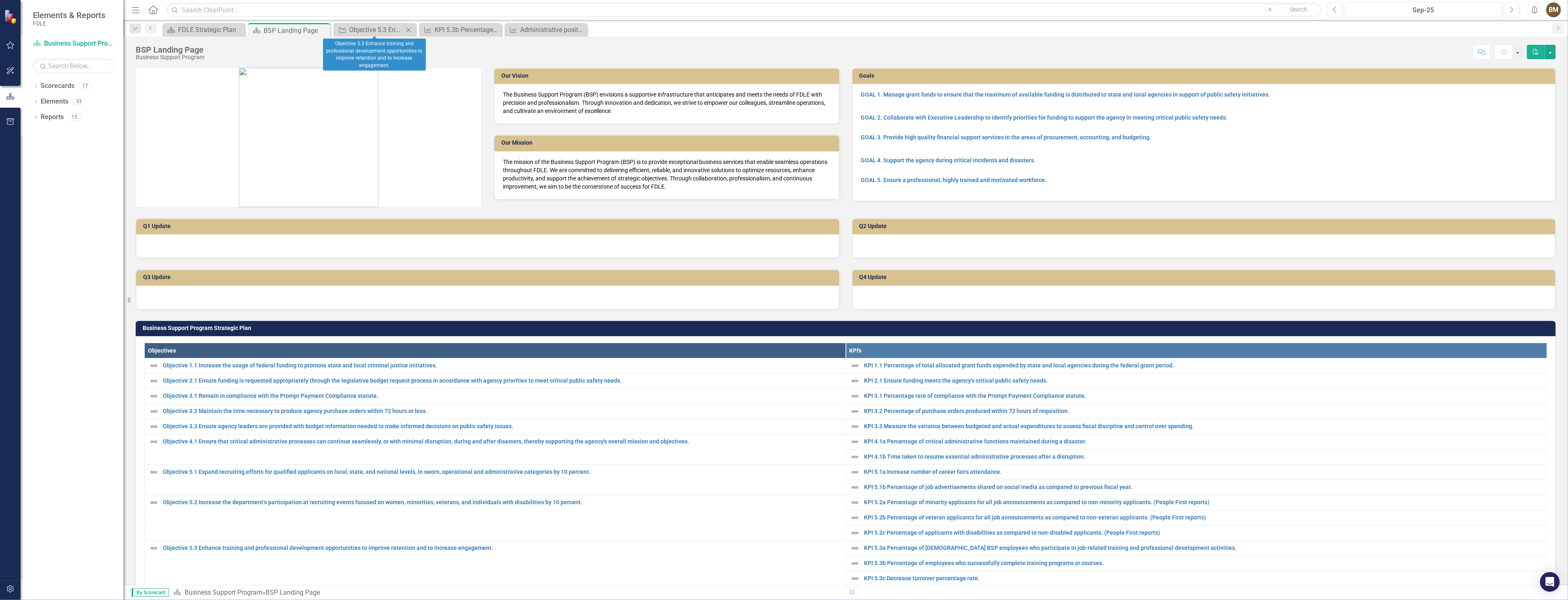
click at [409, 28] on icon "Close" at bounding box center [408, 30] width 9 height 7
click at [408, 28] on icon "Close" at bounding box center [408, 30] width 9 height 7
click at [411, 30] on icon "Close" at bounding box center [408, 30] width 9 height 7
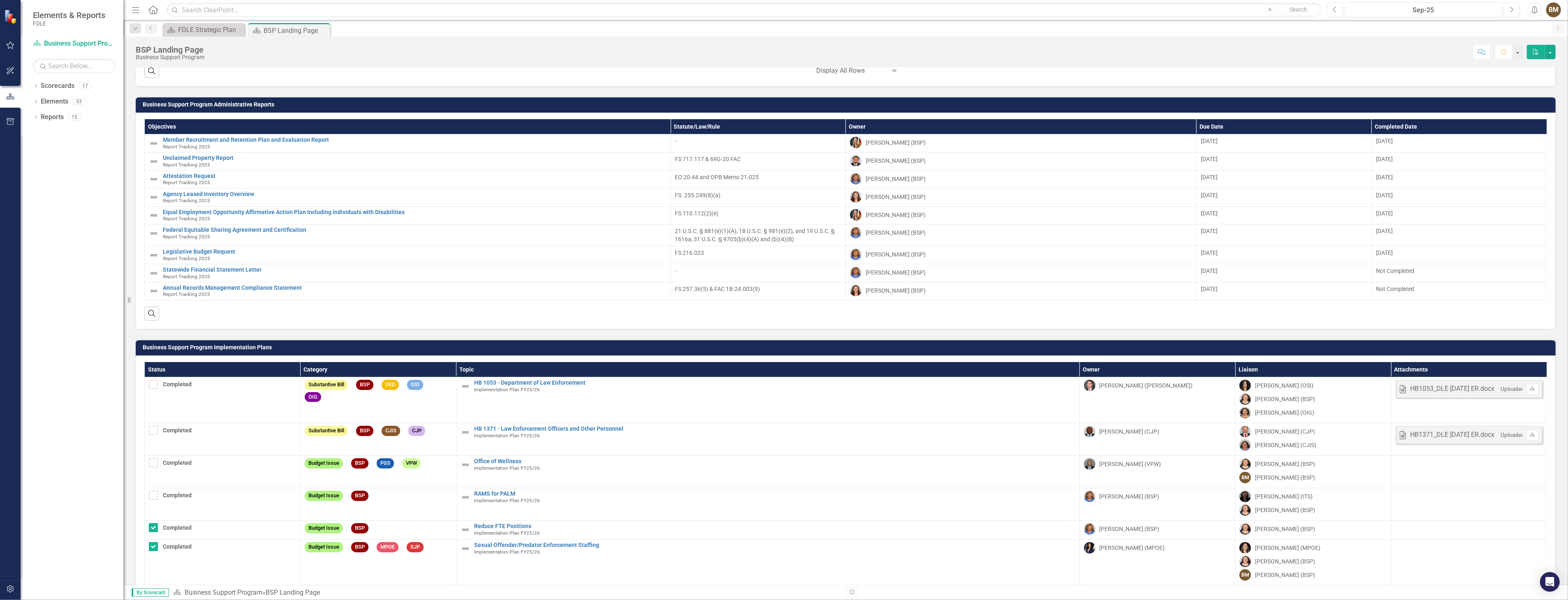
scroll to position [1094, 0]
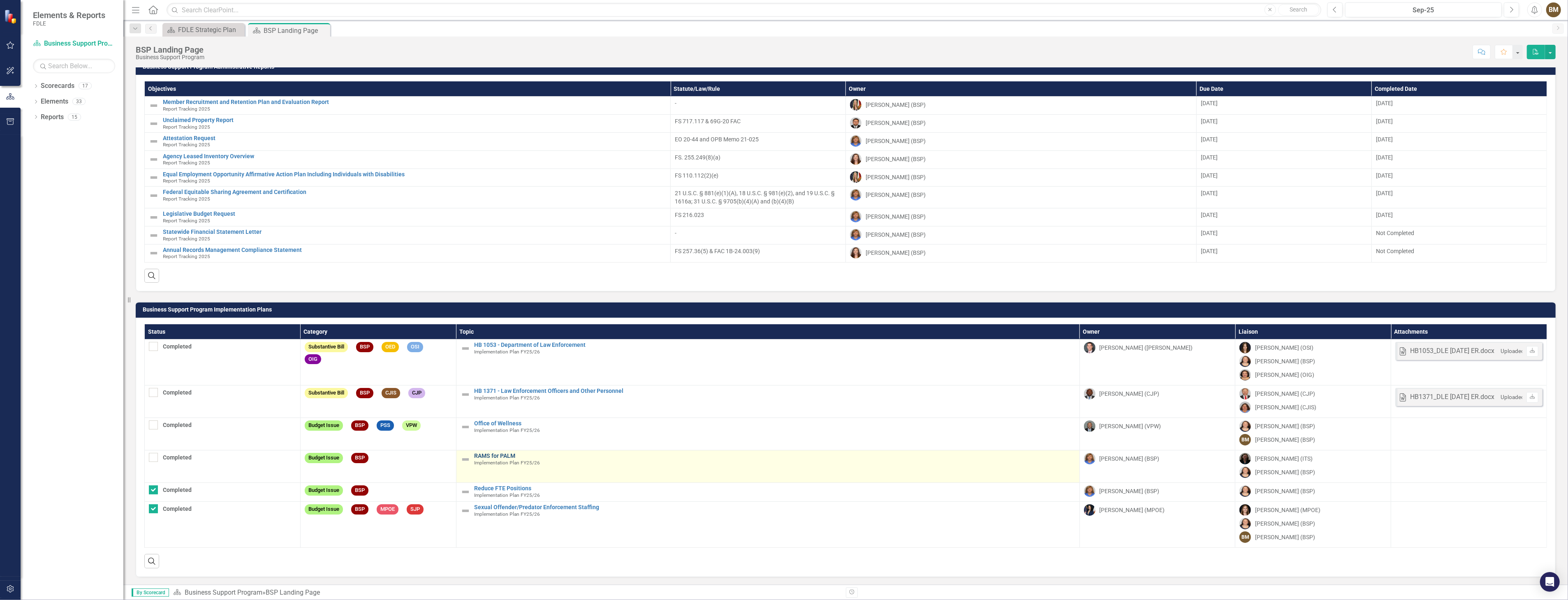
click at [503, 453] on link "RAMS for PALM" at bounding box center [775, 456] width 601 height 6
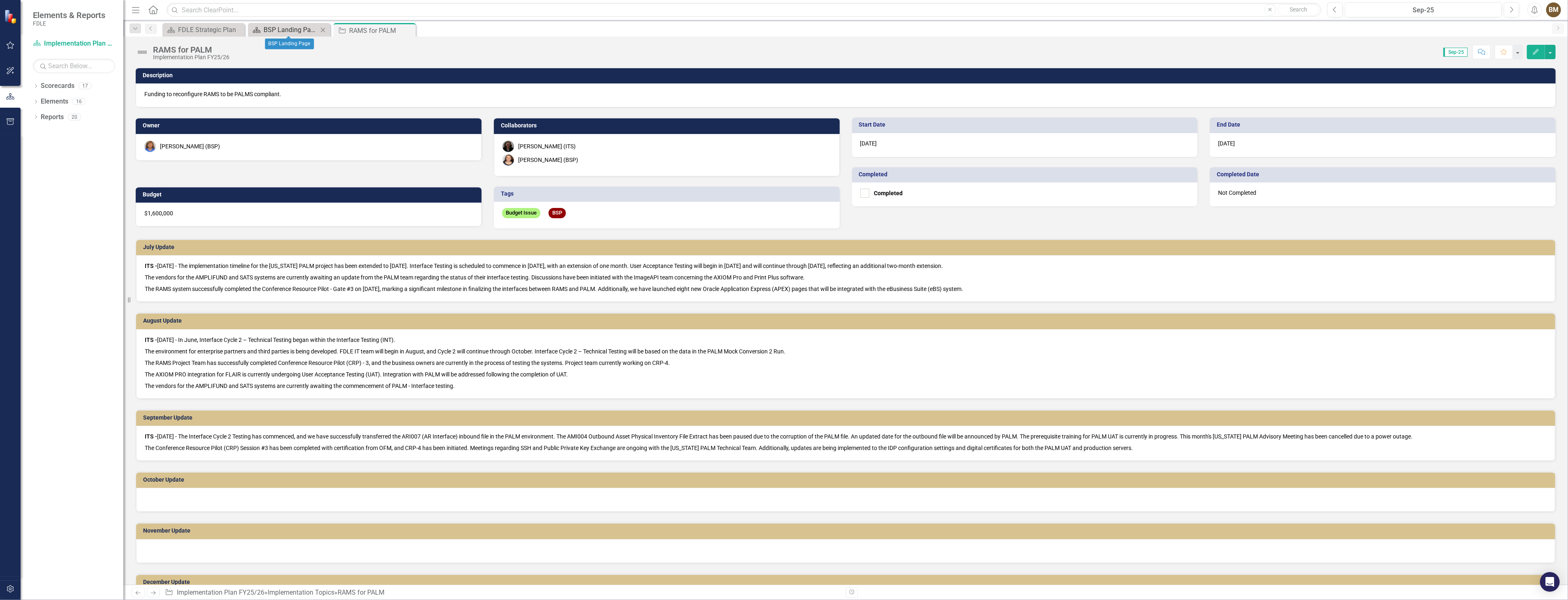
click at [282, 26] on div "BSP Landing Page" at bounding box center [290, 30] width 54 height 10
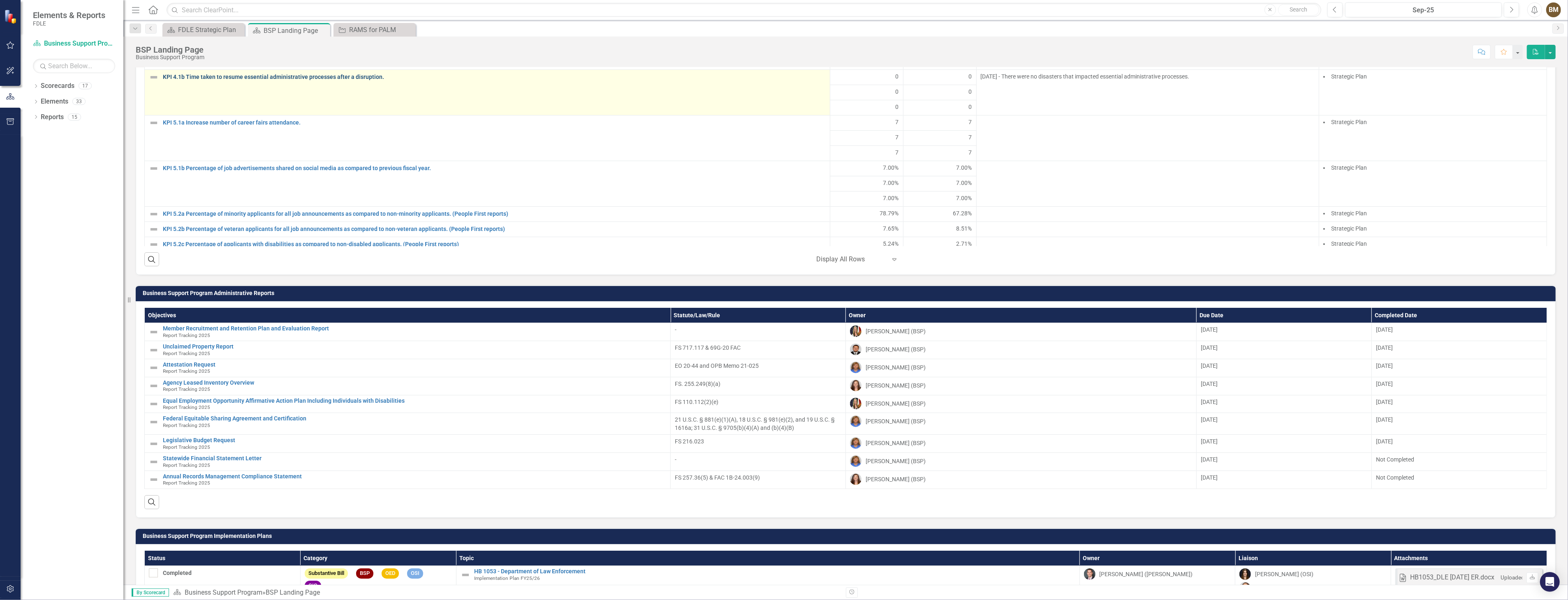
scroll to position [1094, 0]
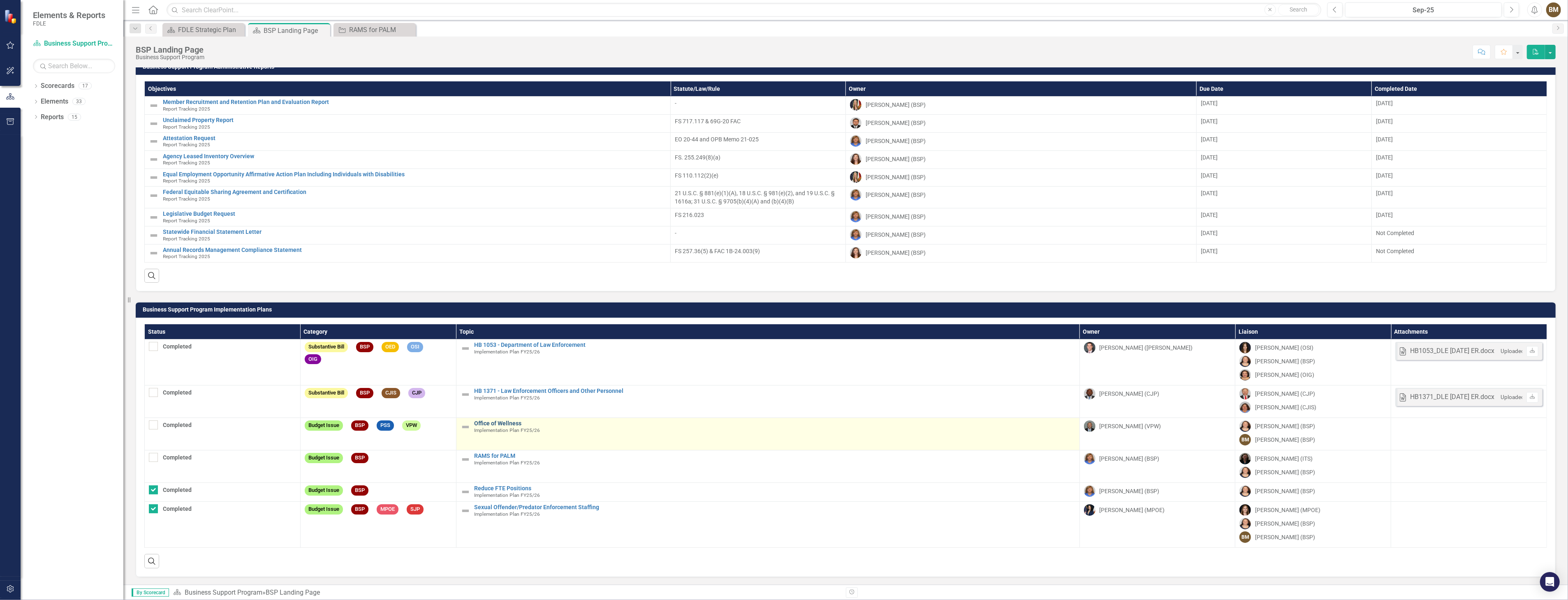
click at [488, 420] on td "Office of Wellness Implementation Plan FY25/26 Edit Edit Objective Link Open El…" at bounding box center [768, 434] width 623 height 32
click at [495, 422] on link "Office of Wellness" at bounding box center [775, 424] width 601 height 6
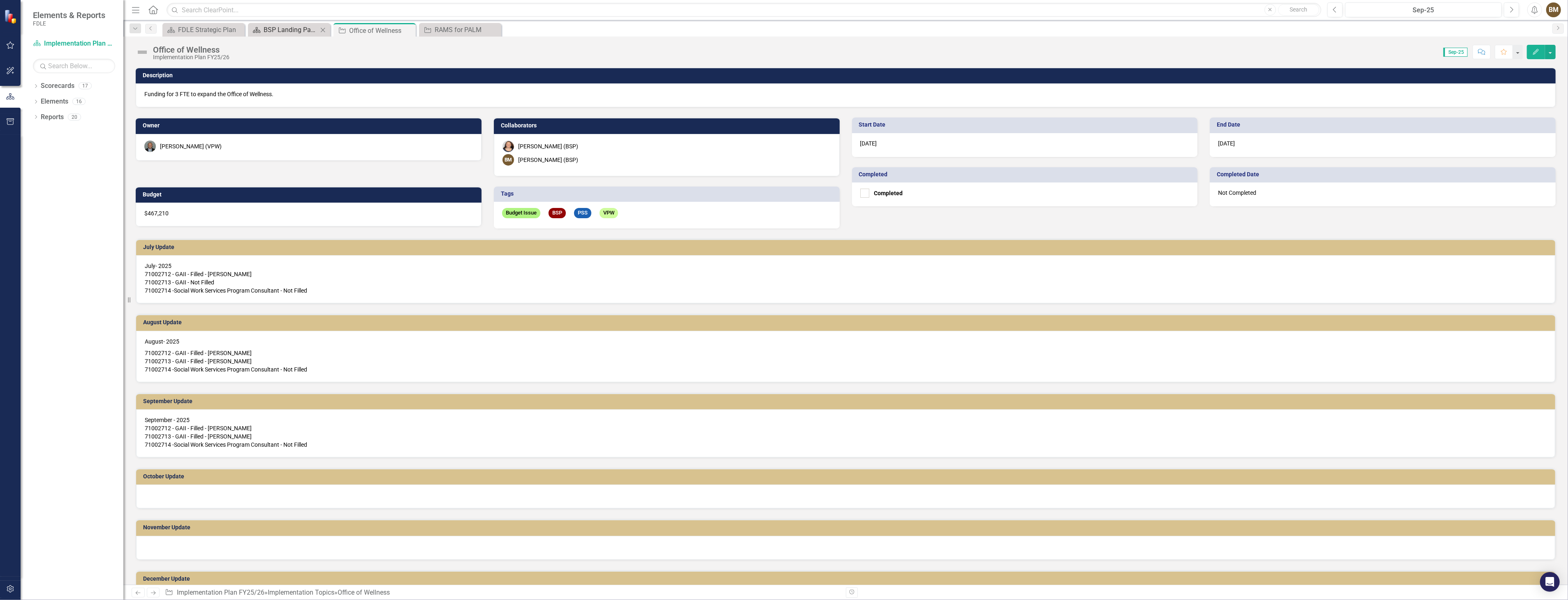
click at [279, 28] on div "BSP Landing Page" at bounding box center [290, 30] width 54 height 10
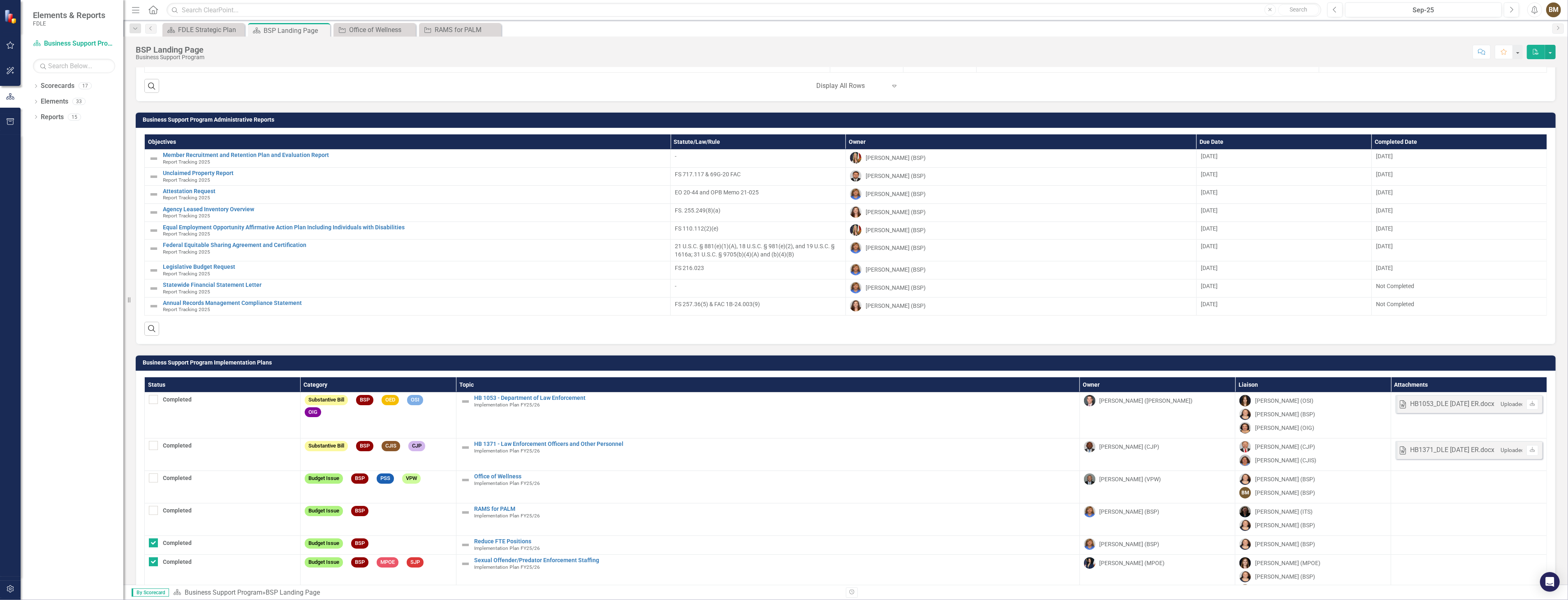
scroll to position [1094, 0]
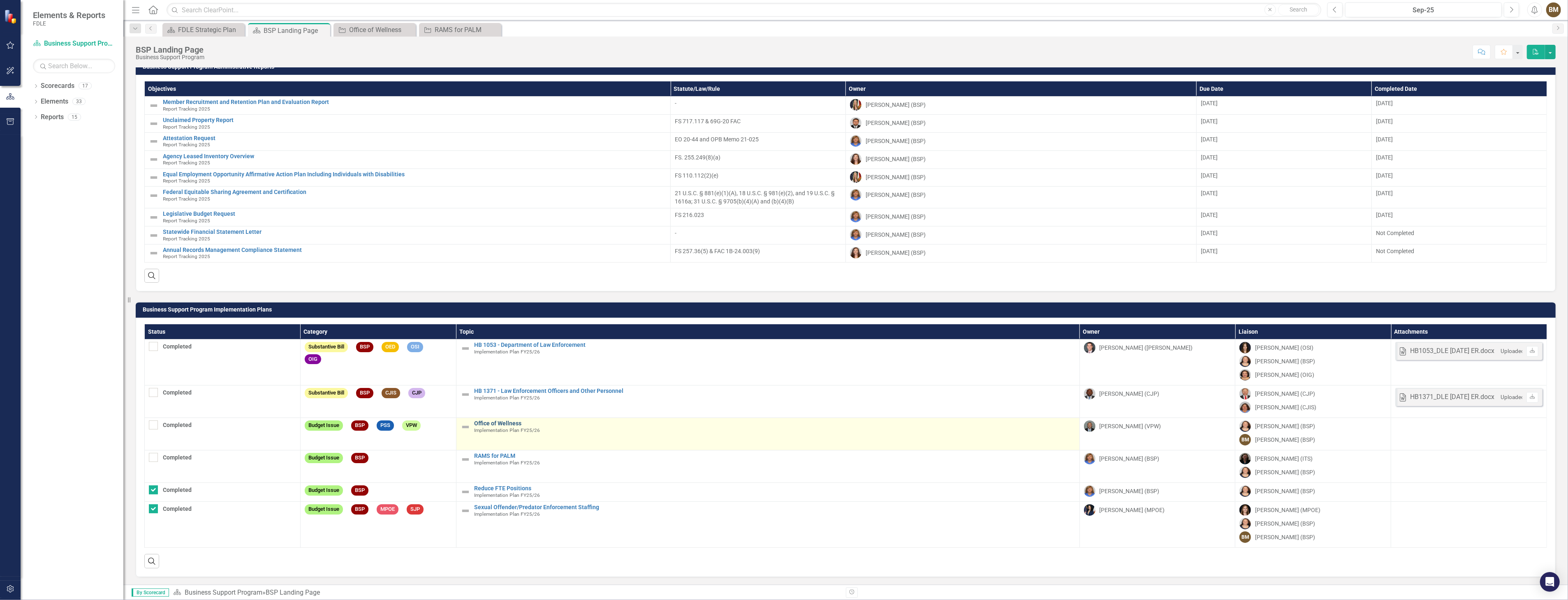
click at [488, 422] on link "Office of Wellness" at bounding box center [775, 424] width 601 height 6
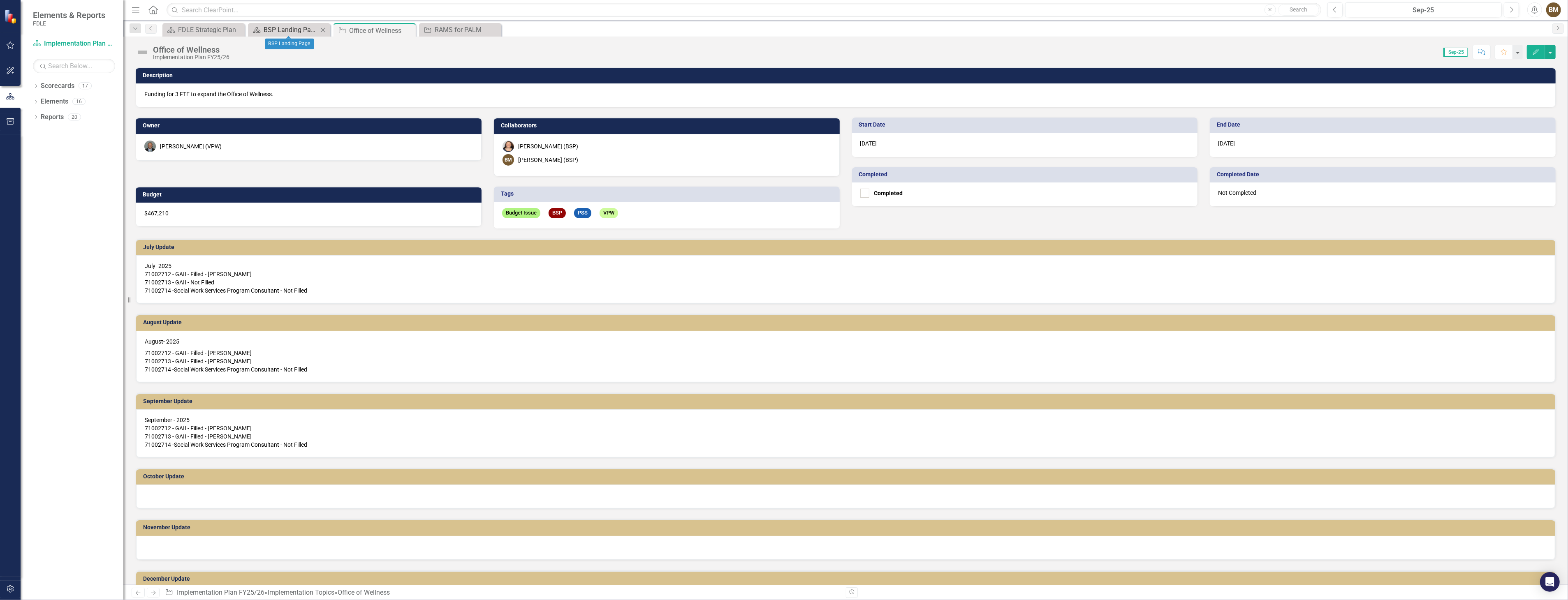
click at [286, 29] on div "BSP Landing Page" at bounding box center [290, 30] width 54 height 10
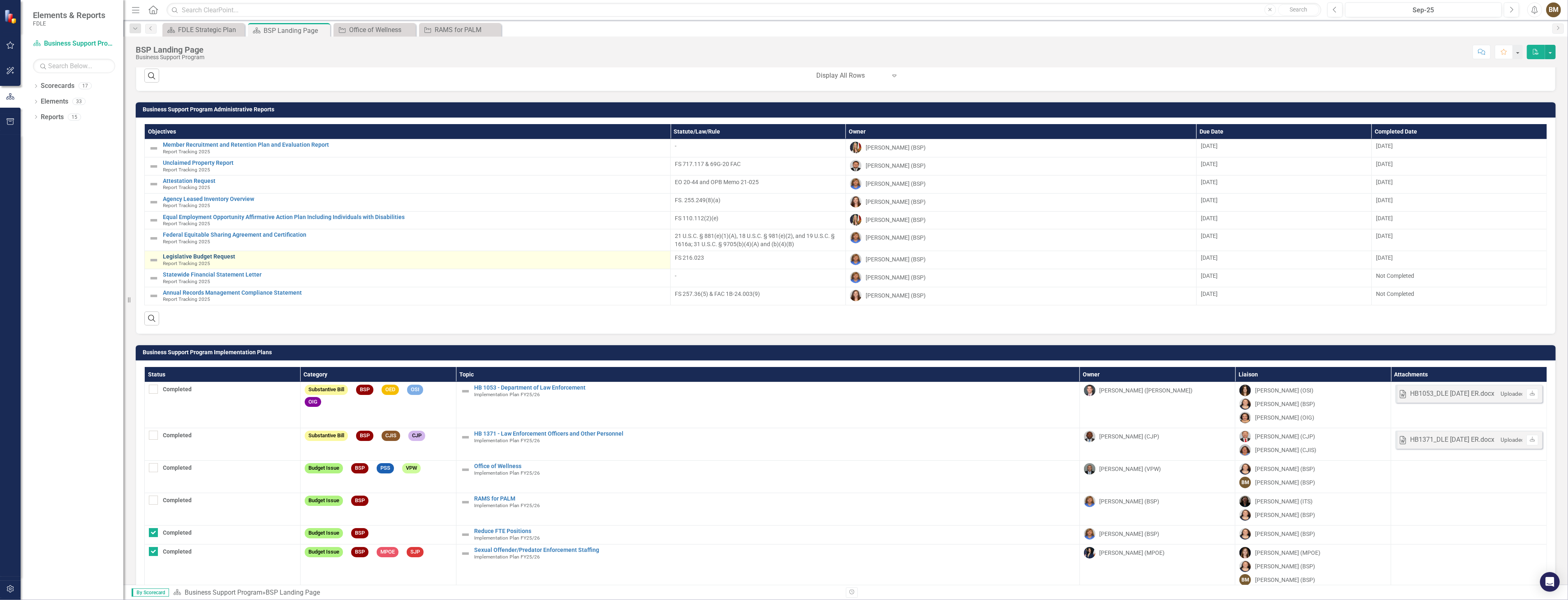
scroll to position [1094, 0]
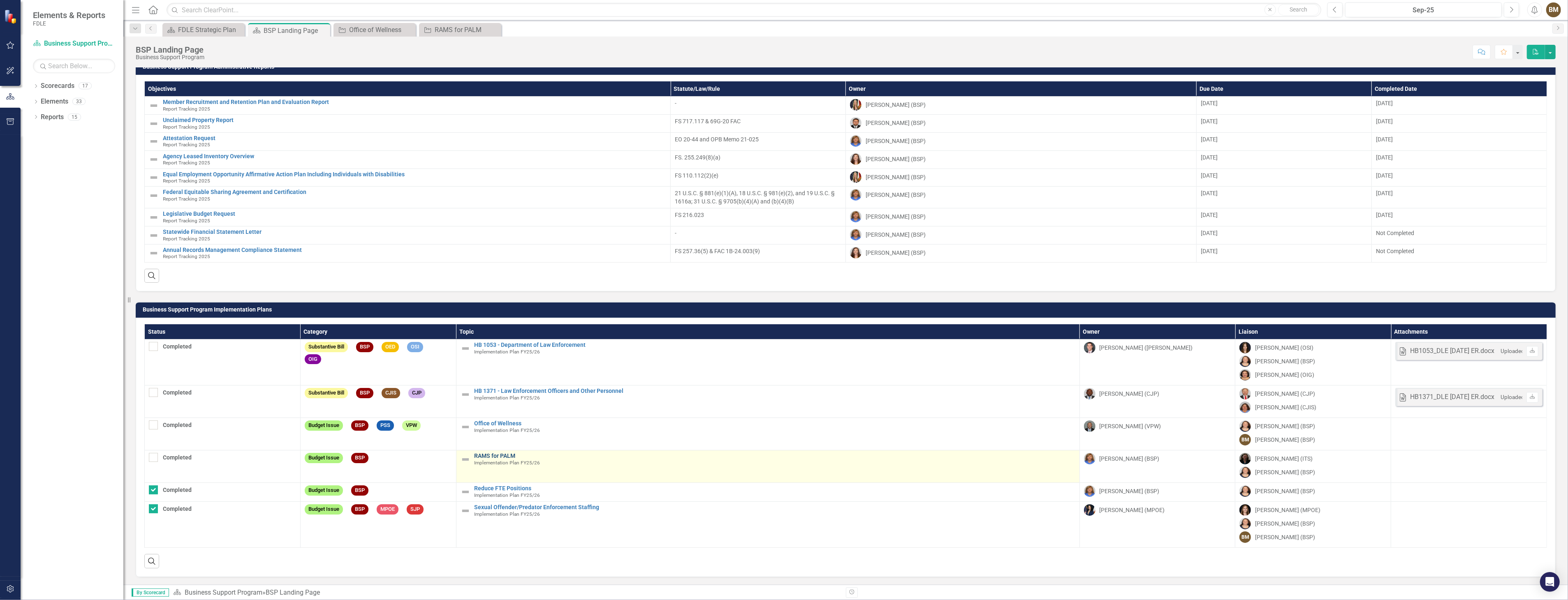
click at [494, 456] on link "RAMS for PALM" at bounding box center [775, 456] width 601 height 6
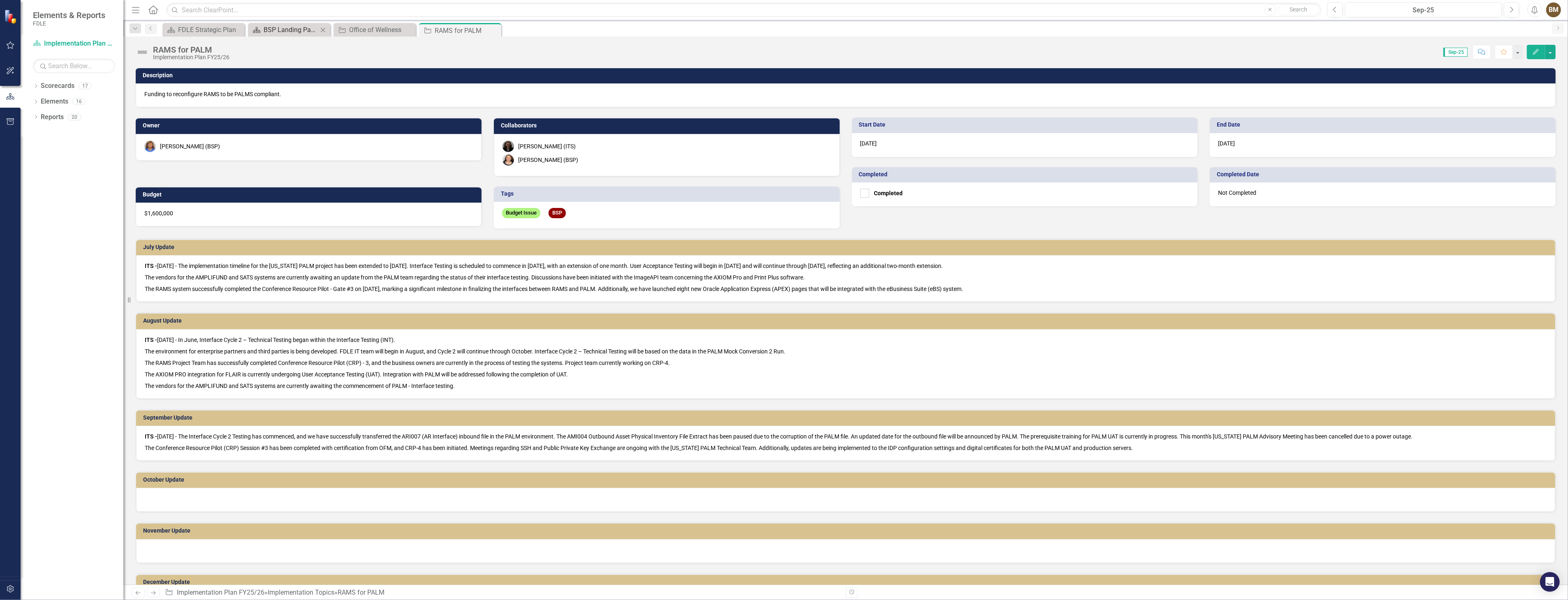
click at [298, 27] on div "BSP Landing Page" at bounding box center [290, 30] width 54 height 10
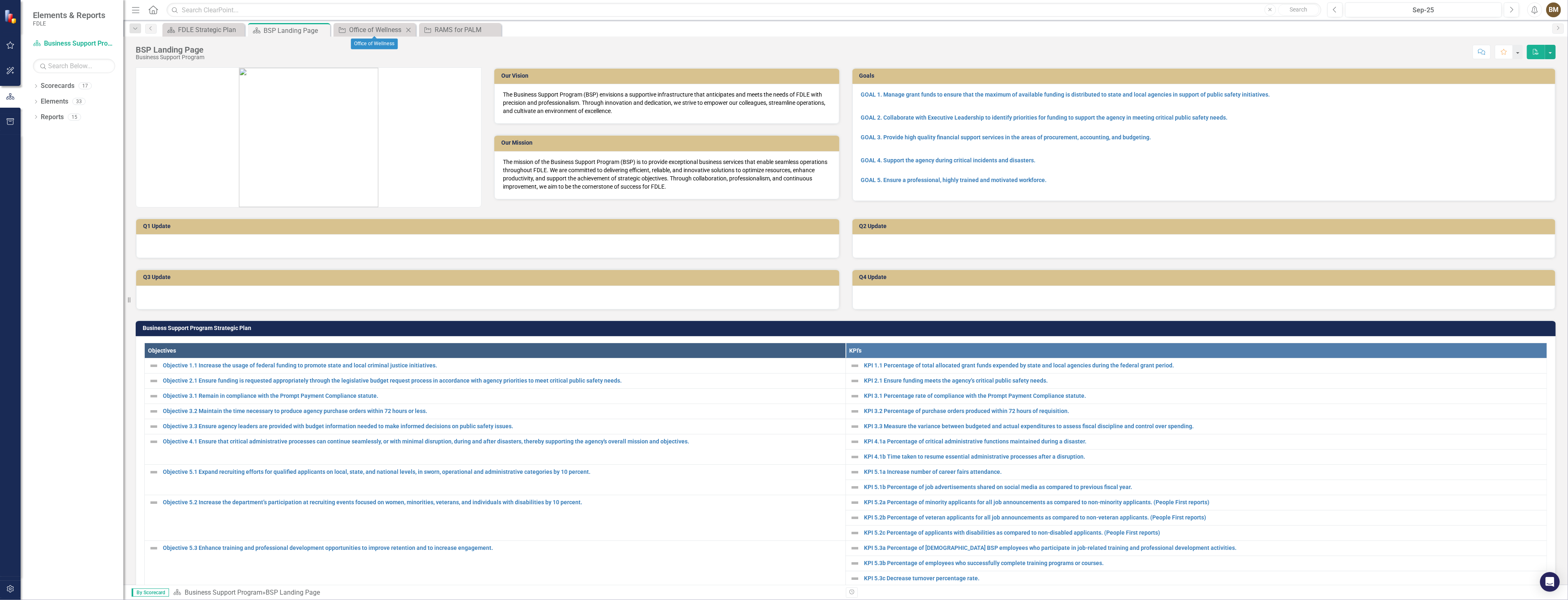
click at [410, 30] on icon "Close" at bounding box center [408, 30] width 9 height 7
click at [0, 0] on icon "Close" at bounding box center [0, 0] width 0 height 0
click at [322, 31] on icon "Close" at bounding box center [323, 30] width 9 height 7
